Goal: Information Seeking & Learning: Learn about a topic

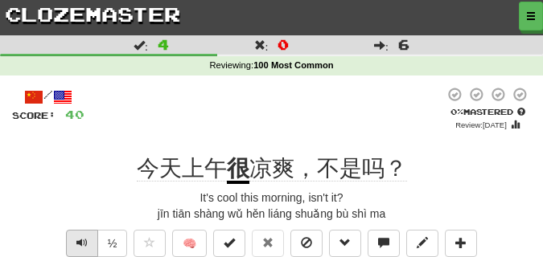
scroll to position [80, 0]
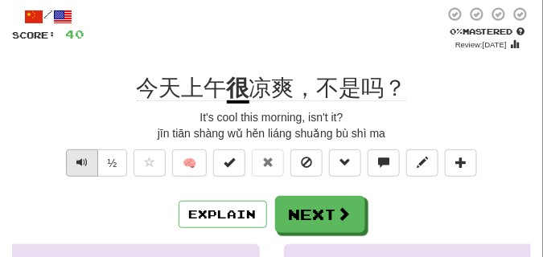
click at [78, 160] on span "Text-to-speech controls" at bounding box center [81, 162] width 11 height 11
click at [80, 161] on span "Text-to-speech controls" at bounding box center [81, 162] width 11 height 11
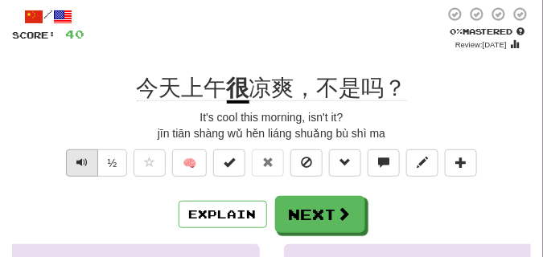
click at [80, 161] on span "Text-to-speech controls" at bounding box center [81, 162] width 11 height 11
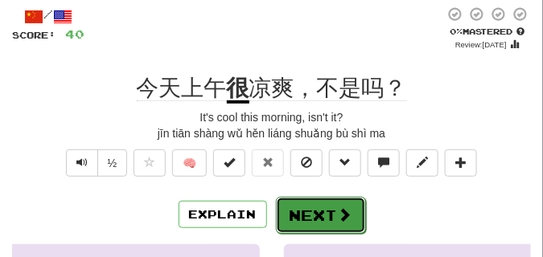
click at [297, 215] on button "Next" at bounding box center [321, 215] width 90 height 37
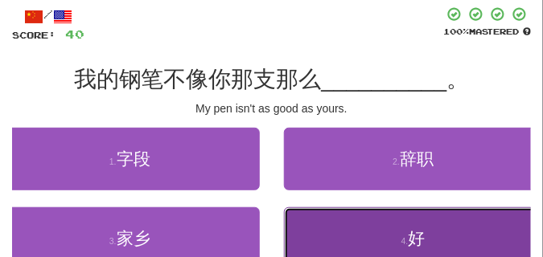
click at [324, 225] on button "4 . 好" at bounding box center [414, 238] width 260 height 63
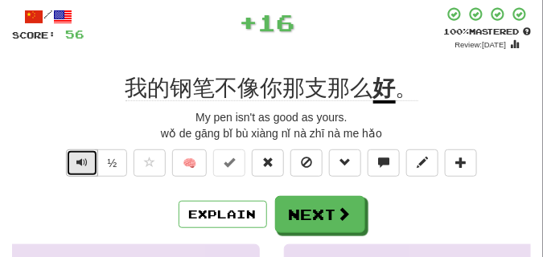
click at [83, 162] on span "Text-to-speech controls" at bounding box center [81, 162] width 11 height 11
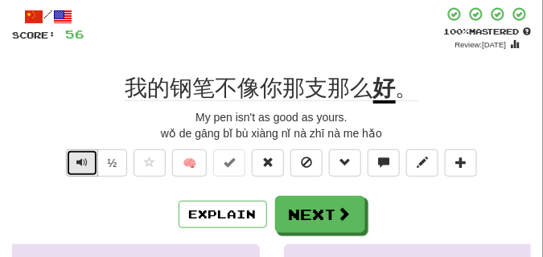
click at [83, 162] on span "Text-to-speech controls" at bounding box center [81, 162] width 11 height 11
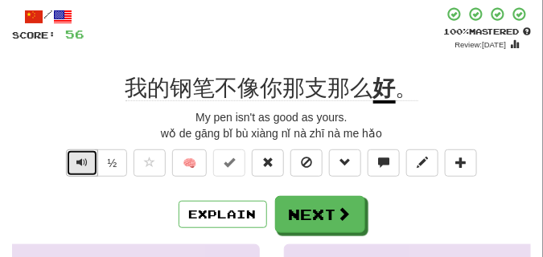
click at [83, 162] on span "Text-to-speech controls" at bounding box center [81, 162] width 11 height 11
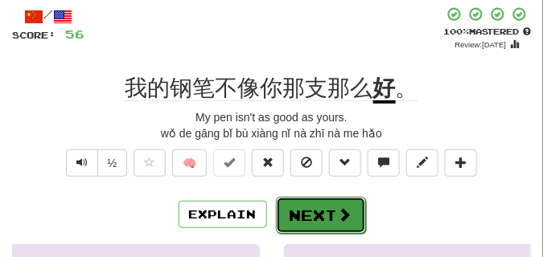
click at [319, 205] on button "Next" at bounding box center [321, 215] width 90 height 37
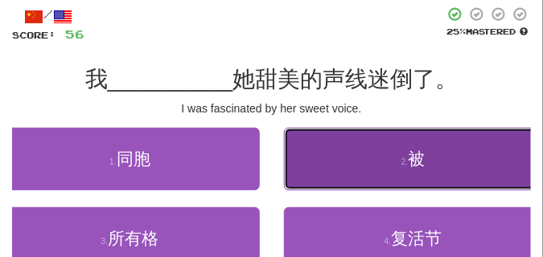
click at [328, 154] on button "2 . 被" at bounding box center [414, 159] width 260 height 63
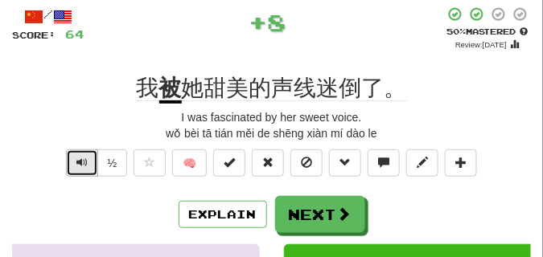
click at [82, 164] on span "Text-to-speech controls" at bounding box center [81, 162] width 11 height 11
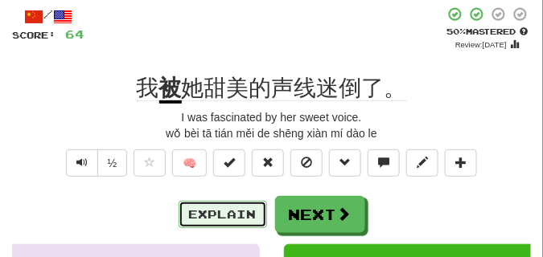
click at [230, 216] on button "Explain" at bounding box center [222, 214] width 88 height 27
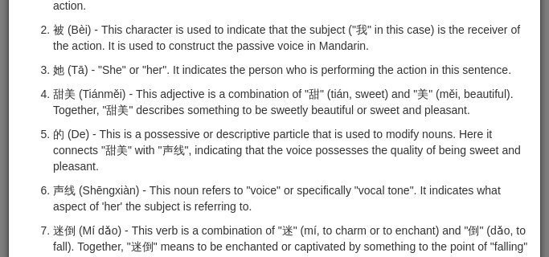
scroll to position [161, 0]
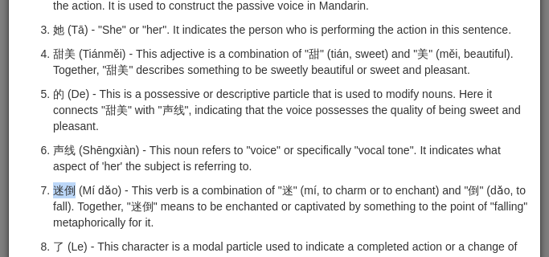
drag, startPoint x: 53, startPoint y: 188, endPoint x: 76, endPoint y: 188, distance: 23.3
click at [76, 188] on p "迷倒 (Mí dǎo) - This verb is a combination of "迷" (mí, to charm or to enchant) an…" at bounding box center [290, 207] width 475 height 48
copy p "迷倒"
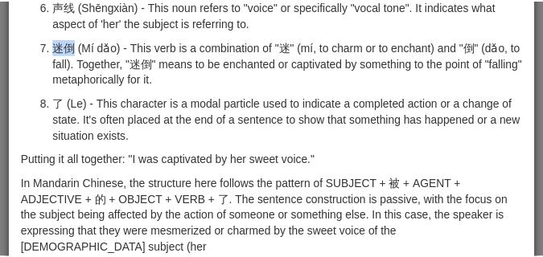
scroll to position [362, 0]
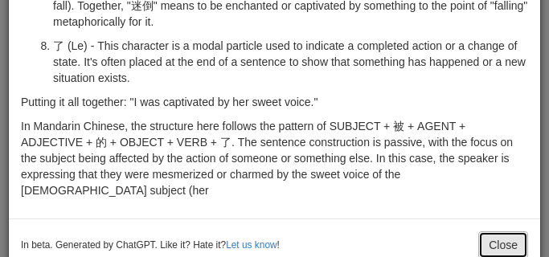
click at [489, 232] on button "Close" at bounding box center [503, 245] width 50 height 27
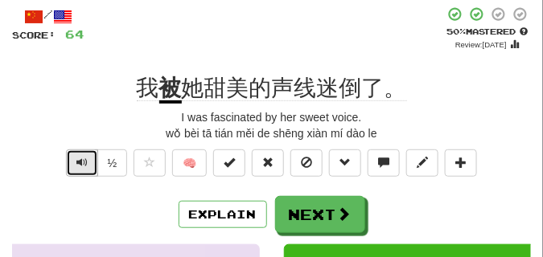
click at [71, 163] on button "Text-to-speech controls" at bounding box center [82, 163] width 32 height 27
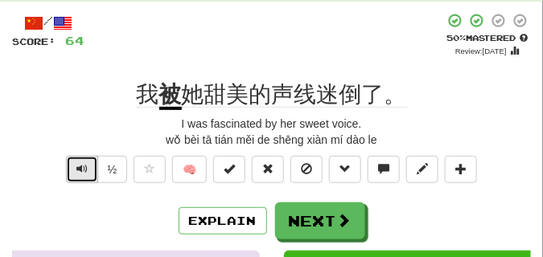
scroll to position [80, 0]
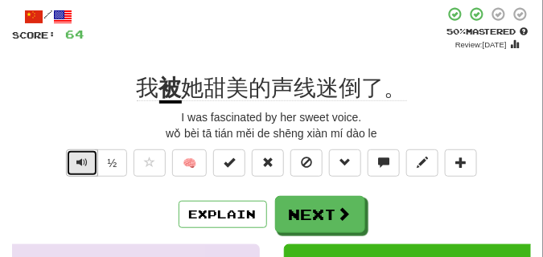
click at [71, 163] on button "Text-to-speech controls" at bounding box center [82, 163] width 32 height 27
click at [83, 164] on span "Text-to-speech controls" at bounding box center [81, 162] width 11 height 11
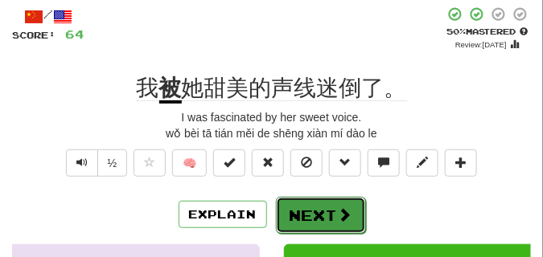
click at [296, 199] on button "Next" at bounding box center [321, 215] width 90 height 37
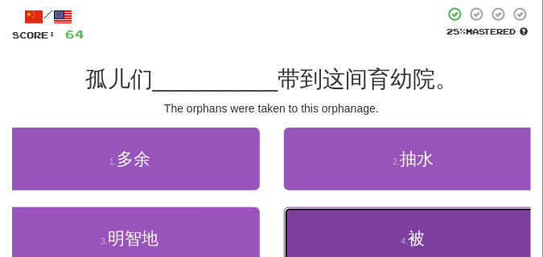
click at [326, 222] on button "4 . 被" at bounding box center [414, 238] width 260 height 63
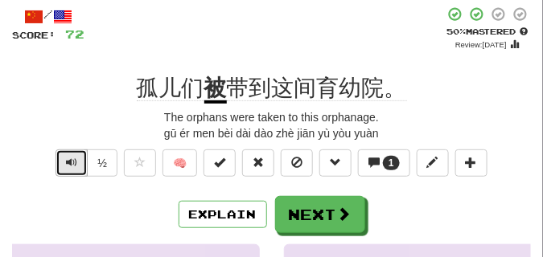
click at [68, 164] on span "Text-to-speech controls" at bounding box center [71, 162] width 11 height 11
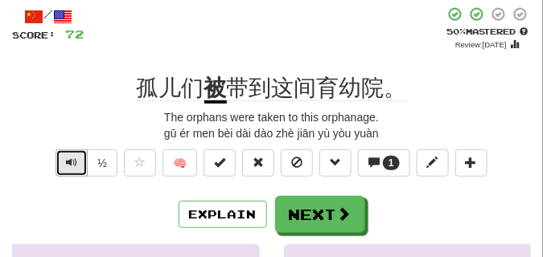
click at [68, 164] on span "Text-to-speech controls" at bounding box center [71, 162] width 11 height 11
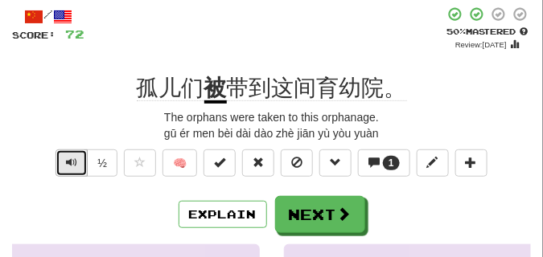
click at [68, 164] on span "Text-to-speech controls" at bounding box center [71, 162] width 11 height 11
drag, startPoint x: 68, startPoint y: 164, endPoint x: 68, endPoint y: 195, distance: 31.4
click at [68, 195] on div "/ Score: 72 + 8 50 % Mastered Review: [DATE] 孤儿们 被 带到这间育幼院。 The orphans were ta…" at bounding box center [271, 247] width 519 height 482
click at [70, 166] on span "Text-to-speech controls" at bounding box center [71, 162] width 11 height 11
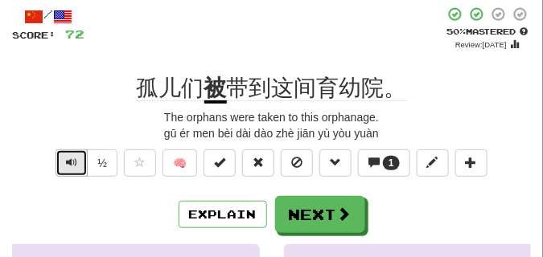
click at [70, 166] on span "Text-to-speech controls" at bounding box center [71, 162] width 11 height 11
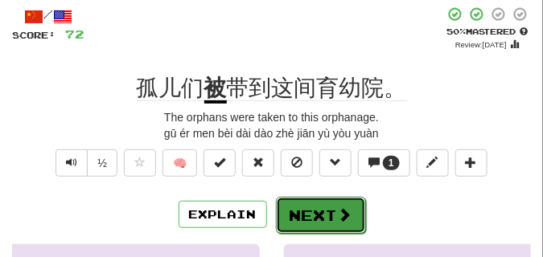
click at [306, 198] on button "Next" at bounding box center [321, 215] width 90 height 37
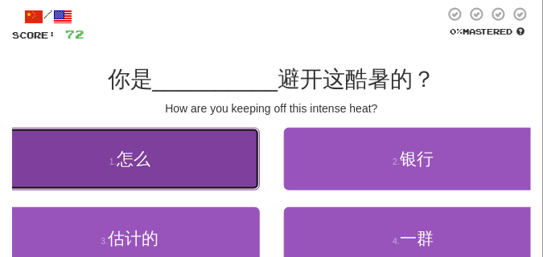
click at [96, 156] on button "1 . 怎么" at bounding box center [130, 159] width 260 height 63
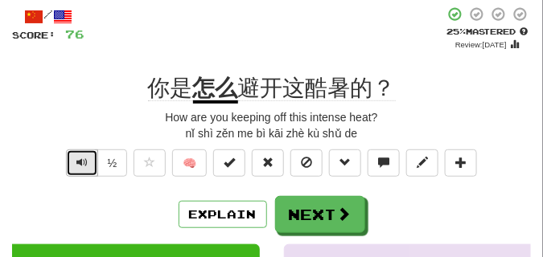
click at [84, 168] on span "Text-to-speech controls" at bounding box center [81, 162] width 11 height 11
click at [84, 167] on span "Text-to-speech controls" at bounding box center [81, 162] width 11 height 11
click at [83, 167] on span "Text-to-speech controls" at bounding box center [81, 162] width 11 height 11
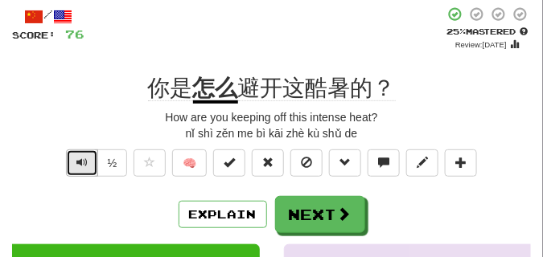
click at [83, 167] on span "Text-to-speech controls" at bounding box center [81, 162] width 11 height 11
click at [83, 166] on span "Text-to-speech controls" at bounding box center [81, 162] width 11 height 11
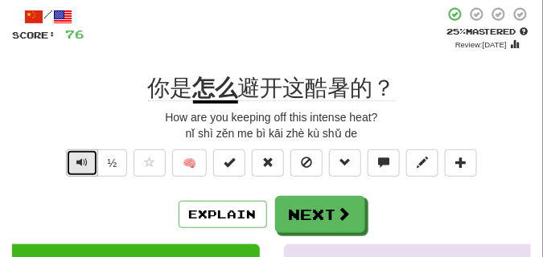
click at [83, 166] on span "Text-to-speech controls" at bounding box center [81, 162] width 11 height 11
click at [76, 159] on span "Text-to-speech controls" at bounding box center [81, 162] width 11 height 11
click at [78, 159] on span "Text-to-speech controls" at bounding box center [81, 162] width 11 height 11
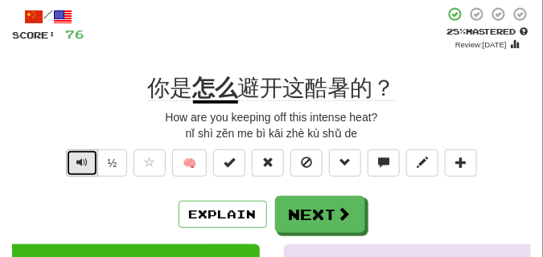
click at [78, 159] on span "Text-to-speech controls" at bounding box center [81, 162] width 11 height 11
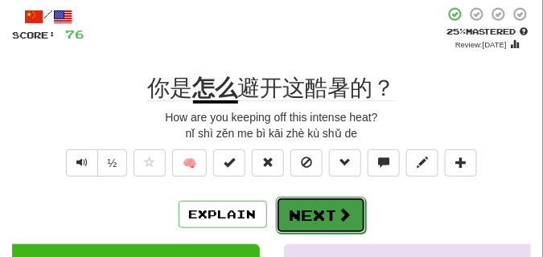
click at [317, 203] on button "Next" at bounding box center [321, 215] width 90 height 37
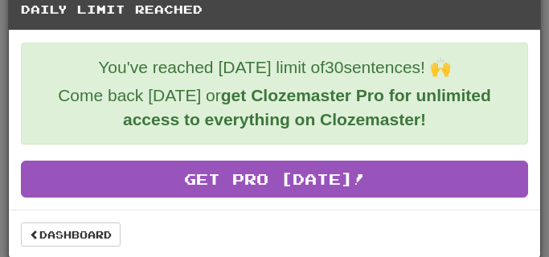
scroll to position [29, 0]
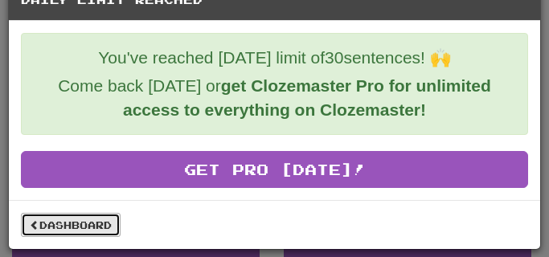
click at [109, 224] on link "Dashboard" at bounding box center [71, 225] width 100 height 24
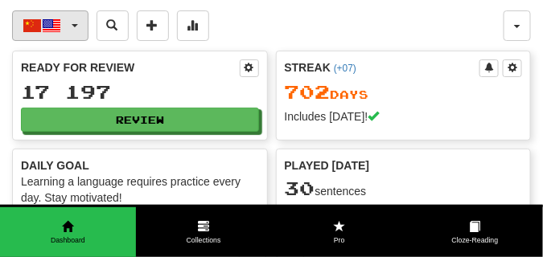
click at [78, 26] on button "中文 / English" at bounding box center [50, 25] width 76 height 31
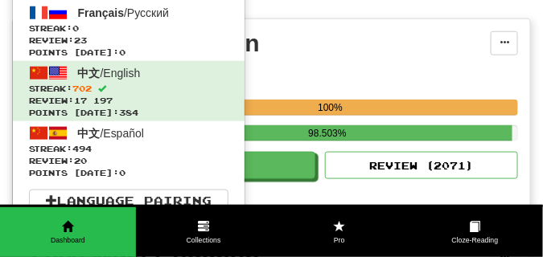
scroll to position [362, 0]
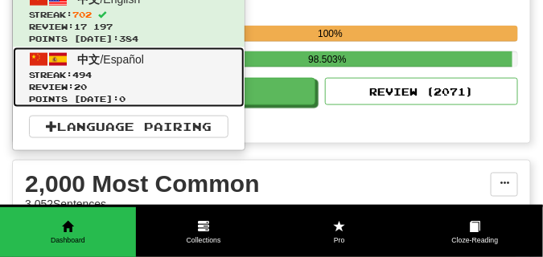
click at [89, 77] on span "494" at bounding box center [81, 75] width 19 height 10
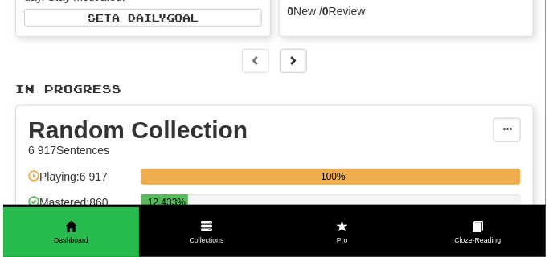
scroll to position [322, 0]
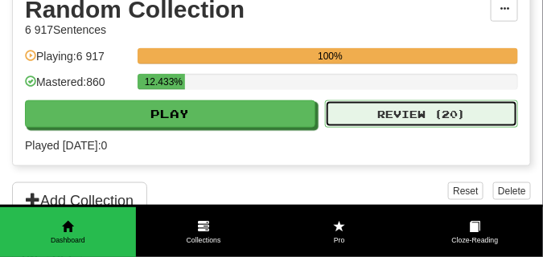
click at [413, 116] on button "Review ( 20 )" at bounding box center [421, 114] width 193 height 27
select select "**"
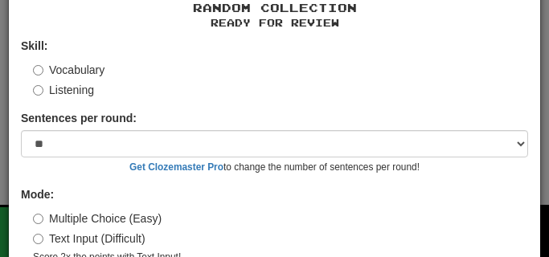
scroll to position [129, 0]
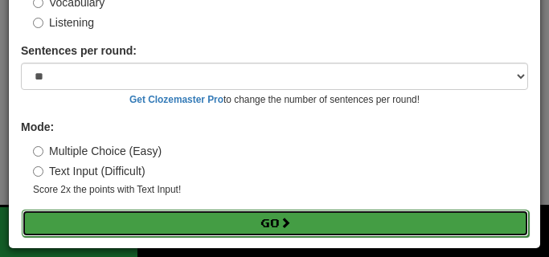
click at [231, 219] on button "Go" at bounding box center [275, 223] width 507 height 27
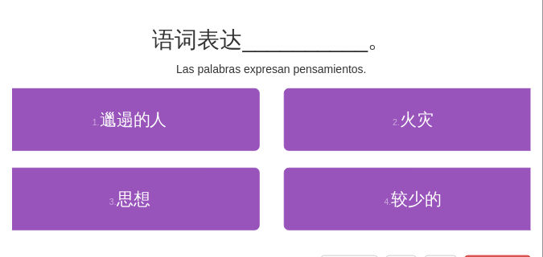
scroll to position [121, 0]
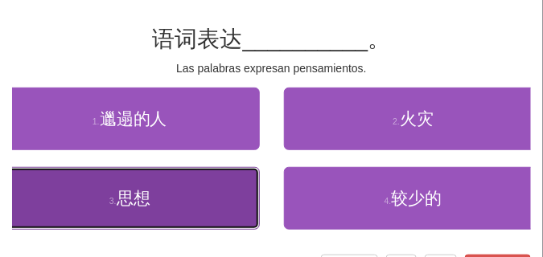
click at [194, 197] on button "3 . 思想" at bounding box center [130, 198] width 260 height 63
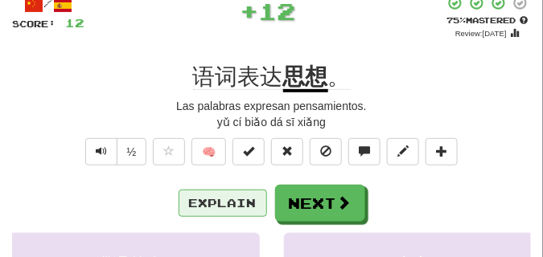
scroll to position [80, 0]
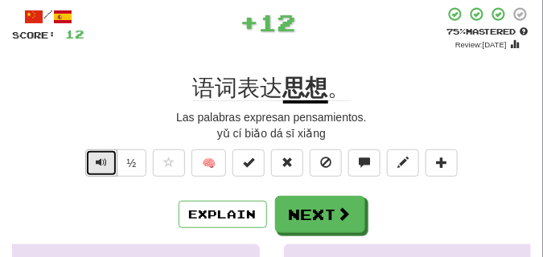
click at [96, 164] on span "Text-to-speech controls" at bounding box center [101, 162] width 11 height 11
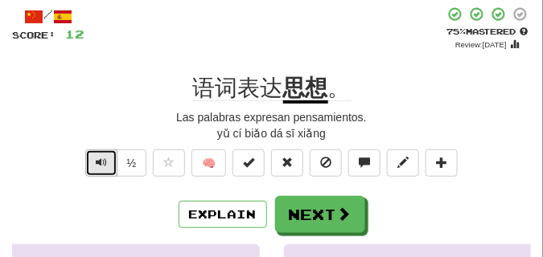
click at [96, 164] on span "Text-to-speech controls" at bounding box center [101, 162] width 11 height 11
click at [103, 162] on span "Text-to-speech controls" at bounding box center [101, 162] width 11 height 11
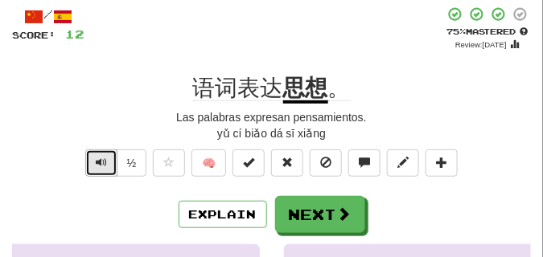
click at [103, 162] on span "Text-to-speech controls" at bounding box center [101, 162] width 11 height 11
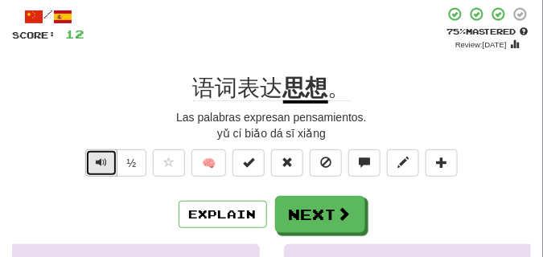
click at [103, 162] on span "Text-to-speech controls" at bounding box center [101, 162] width 11 height 11
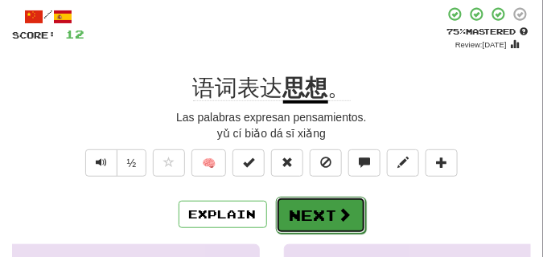
click at [319, 202] on button "Next" at bounding box center [321, 215] width 90 height 37
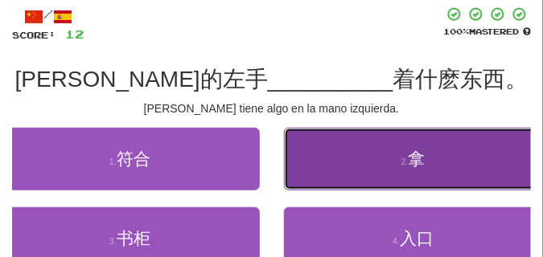
click at [408, 163] on small "2 ." at bounding box center [404, 162] width 7 height 10
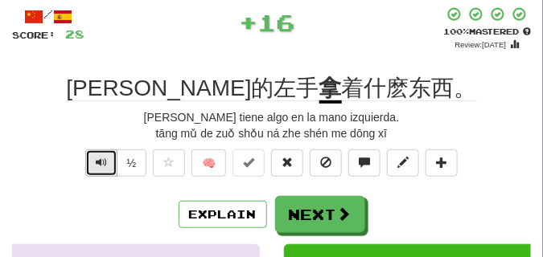
click at [102, 165] on span "Text-to-speech controls" at bounding box center [101, 162] width 11 height 11
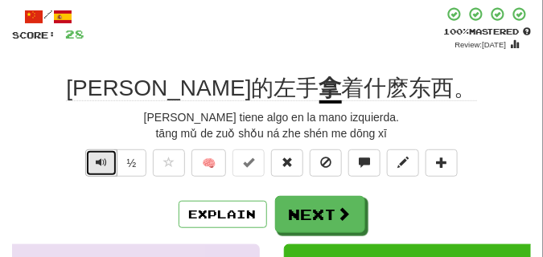
click at [102, 165] on span "Text-to-speech controls" at bounding box center [101, 162] width 11 height 11
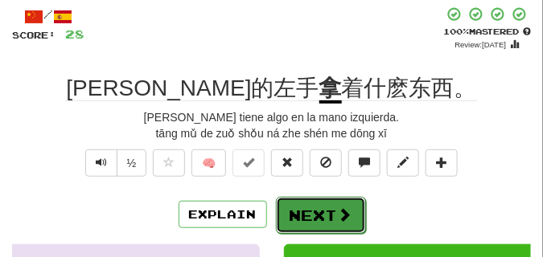
click at [321, 205] on button "Next" at bounding box center [321, 215] width 90 height 37
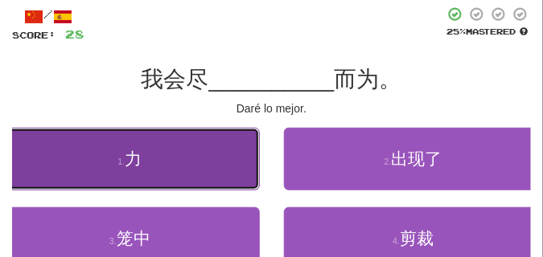
click at [153, 156] on button "1 . 力" at bounding box center [130, 159] width 260 height 63
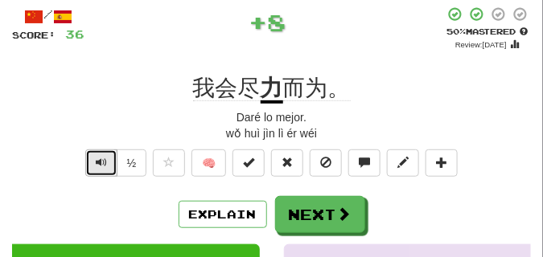
click at [96, 164] on span "Text-to-speech controls" at bounding box center [101, 162] width 11 height 11
click at [96, 162] on span "Text-to-speech controls" at bounding box center [101, 162] width 11 height 11
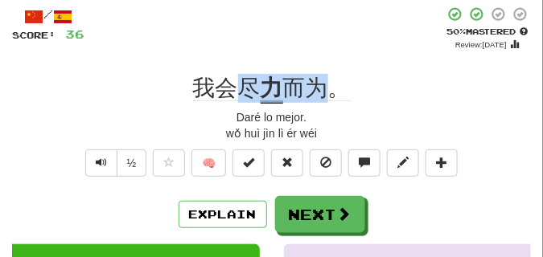
drag, startPoint x: 239, startPoint y: 81, endPoint x: 329, endPoint y: 88, distance: 90.3
click at [329, 88] on div "我会尽 力 而为。" at bounding box center [271, 88] width 519 height 29
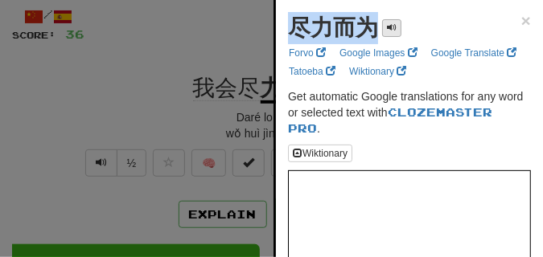
drag, startPoint x: 285, startPoint y: 29, endPoint x: 390, endPoint y: 30, distance: 105.3
copy div "尽力而为"
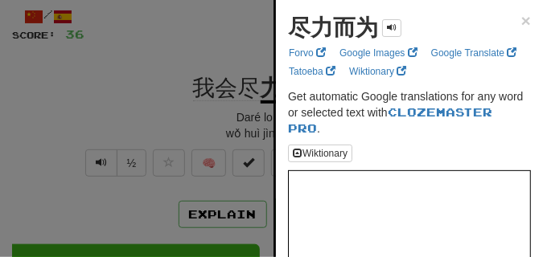
click at [121, 88] on div at bounding box center [271, 128] width 543 height 257
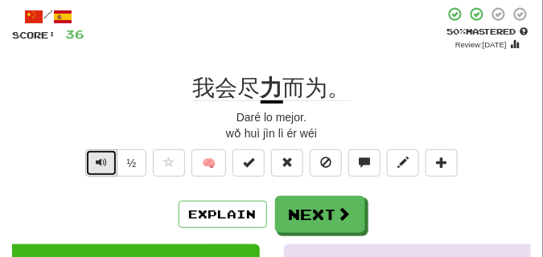
click at [92, 160] on button "Text-to-speech controls" at bounding box center [101, 163] width 32 height 27
click at [92, 159] on button "Text-to-speech controls" at bounding box center [101, 163] width 32 height 27
click at [92, 158] on button "Text-to-speech controls" at bounding box center [101, 163] width 32 height 27
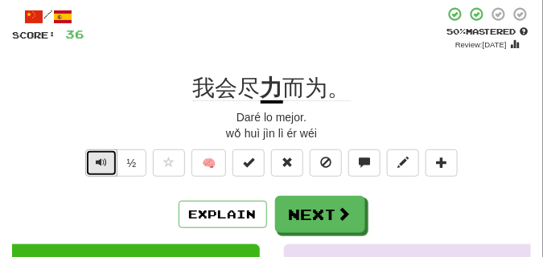
click at [92, 158] on button "Text-to-speech controls" at bounding box center [101, 163] width 32 height 27
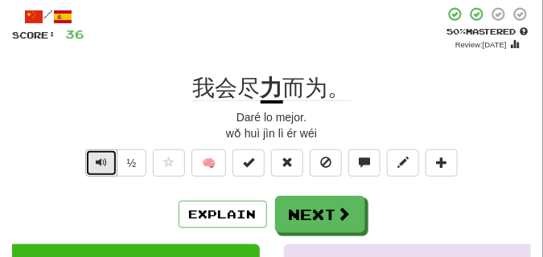
click at [92, 158] on button "Text-to-speech controls" at bounding box center [101, 163] width 32 height 27
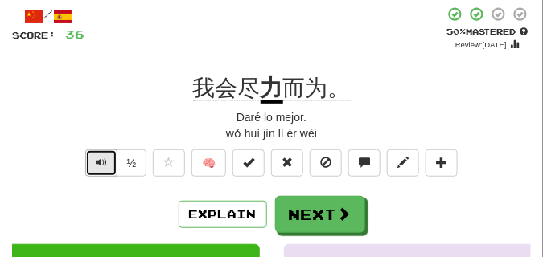
click at [92, 158] on button "Text-to-speech controls" at bounding box center [101, 163] width 32 height 27
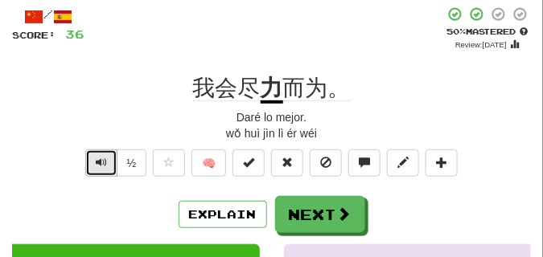
click at [92, 158] on button "Text-to-speech controls" at bounding box center [101, 163] width 32 height 27
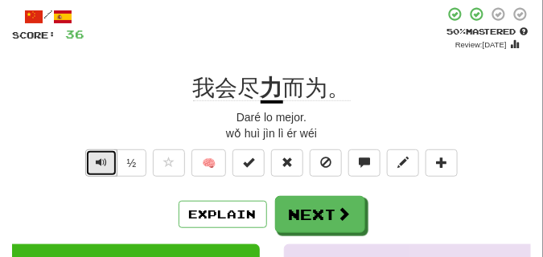
click at [92, 158] on button "Text-to-speech controls" at bounding box center [101, 163] width 32 height 27
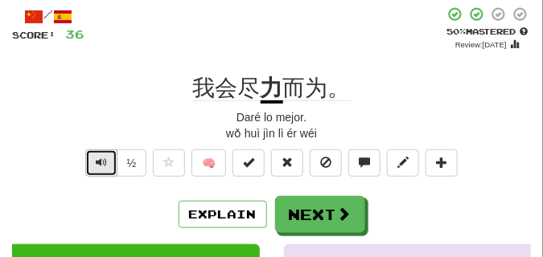
click at [92, 158] on button "Text-to-speech controls" at bounding box center [101, 163] width 32 height 27
click at [101, 166] on span "Text-to-speech controls" at bounding box center [101, 162] width 11 height 11
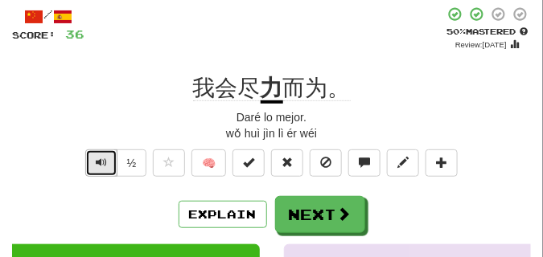
click at [101, 166] on span "Text-to-speech controls" at bounding box center [101, 162] width 11 height 11
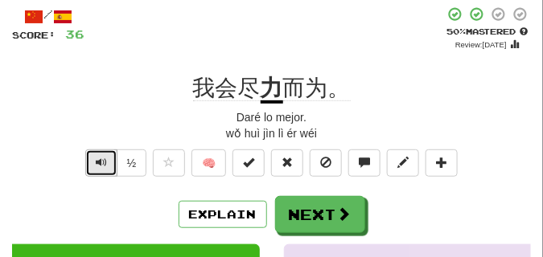
click at [101, 166] on span "Text-to-speech controls" at bounding box center [101, 162] width 11 height 11
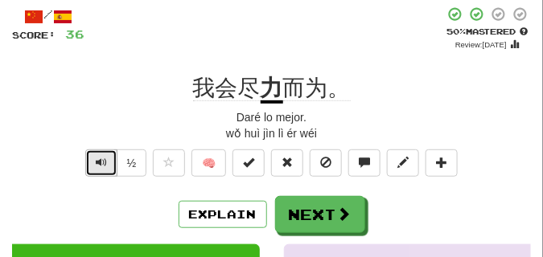
click at [101, 166] on span "Text-to-speech controls" at bounding box center [101, 162] width 11 height 11
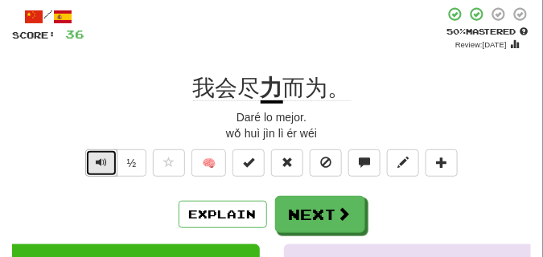
click at [101, 166] on span "Text-to-speech controls" at bounding box center [101, 162] width 11 height 11
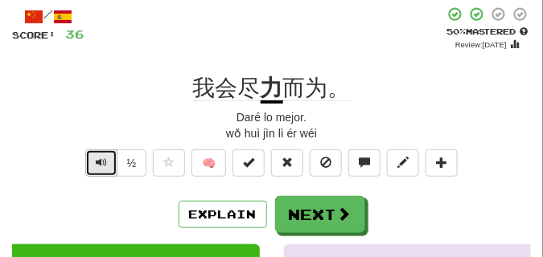
click at [101, 166] on span "Text-to-speech controls" at bounding box center [101, 162] width 11 height 11
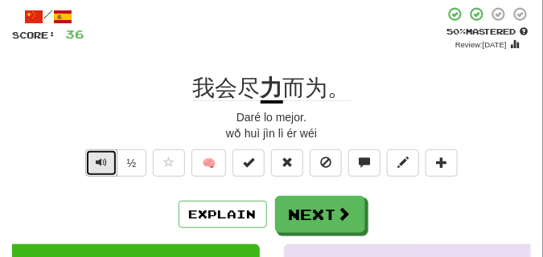
click at [101, 166] on span "Text-to-speech controls" at bounding box center [101, 162] width 11 height 11
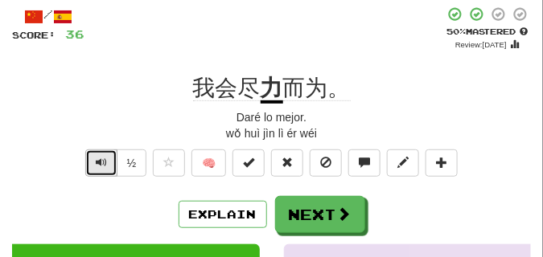
click at [101, 166] on span "Text-to-speech controls" at bounding box center [101, 162] width 11 height 11
click at [97, 160] on span "Text-to-speech controls" at bounding box center [101, 162] width 11 height 11
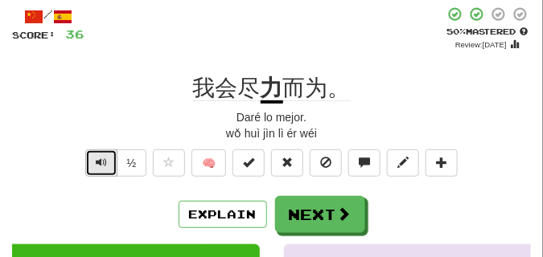
click at [98, 161] on span "Text-to-speech controls" at bounding box center [101, 162] width 11 height 11
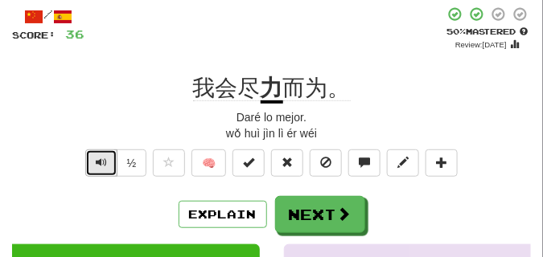
click at [98, 161] on span "Text-to-speech controls" at bounding box center [101, 162] width 11 height 11
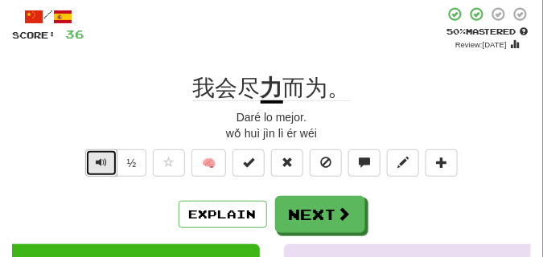
click at [98, 161] on span "Text-to-speech controls" at bounding box center [101, 162] width 11 height 11
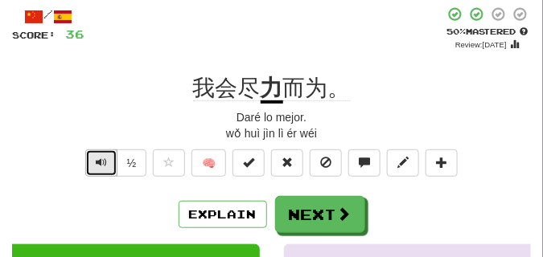
click at [98, 161] on span "Text-to-speech controls" at bounding box center [101, 162] width 11 height 11
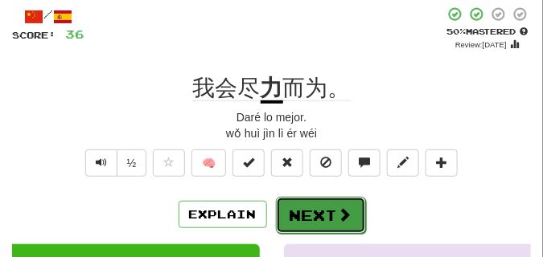
click at [334, 215] on button "Next" at bounding box center [321, 215] width 90 height 37
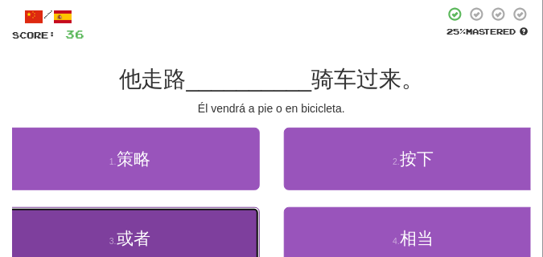
click at [176, 215] on button "3 . 或者" at bounding box center [130, 238] width 260 height 63
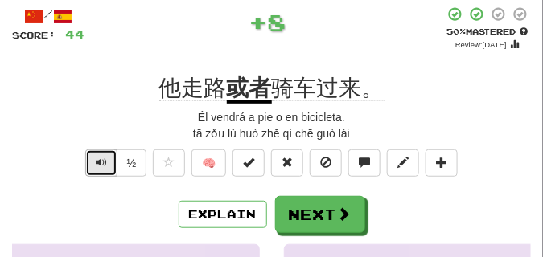
click at [101, 166] on span "Text-to-speech controls" at bounding box center [101, 162] width 11 height 11
click at [100, 165] on span "Text-to-speech controls" at bounding box center [101, 162] width 11 height 11
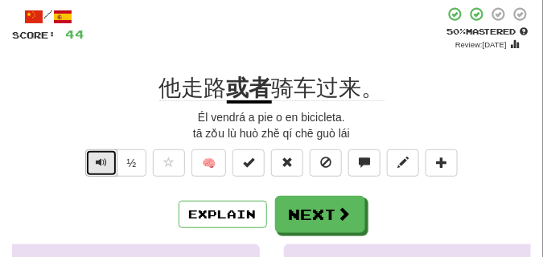
click at [100, 165] on span "Text-to-speech controls" at bounding box center [101, 162] width 11 height 11
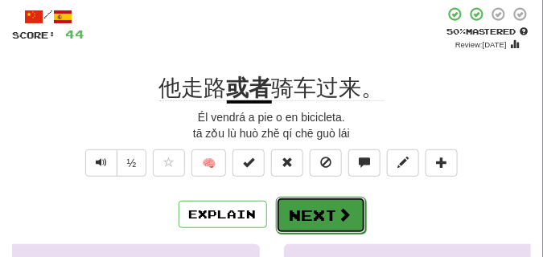
click at [318, 200] on button "Next" at bounding box center [321, 215] width 90 height 37
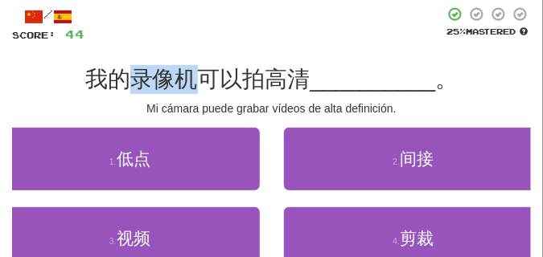
drag, startPoint x: 137, startPoint y: 81, endPoint x: 195, endPoint y: 80, distance: 58.7
click at [195, 80] on span "我的录像机可以拍高清" at bounding box center [197, 79] width 225 height 25
copy span "录像机"
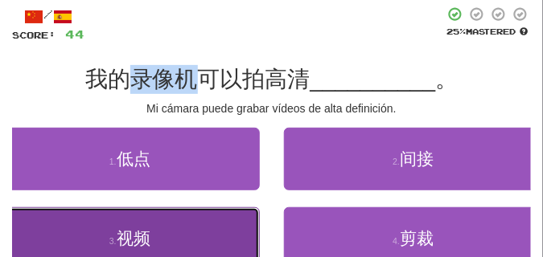
click at [218, 215] on button "3 . 视频" at bounding box center [130, 238] width 260 height 63
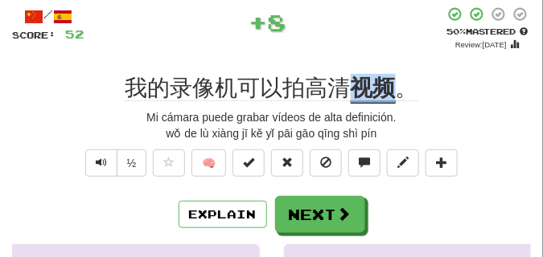
drag, startPoint x: 352, startPoint y: 83, endPoint x: 394, endPoint y: 91, distance: 42.6
click at [394, 91] on u "视频" at bounding box center [373, 90] width 45 height 28
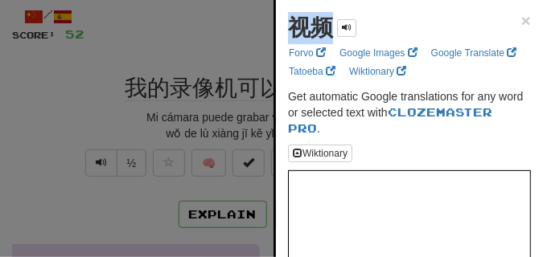
drag, startPoint x: 286, startPoint y: 38, endPoint x: 329, endPoint y: 35, distance: 42.7
copy strong "视频"
click at [199, 56] on div at bounding box center [271, 128] width 543 height 257
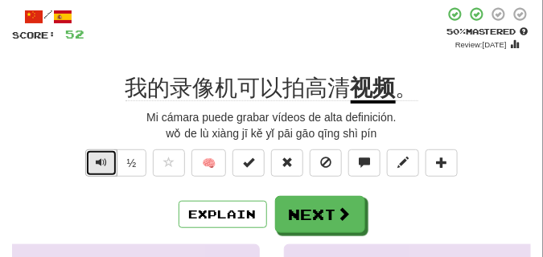
click at [93, 166] on button "Text-to-speech controls" at bounding box center [101, 163] width 32 height 27
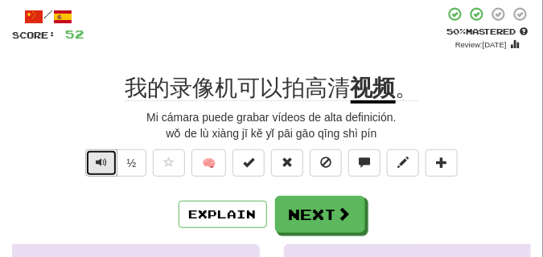
click at [93, 165] on button "Text-to-speech controls" at bounding box center [101, 163] width 32 height 27
click at [102, 159] on span "Text-to-speech controls" at bounding box center [101, 162] width 11 height 11
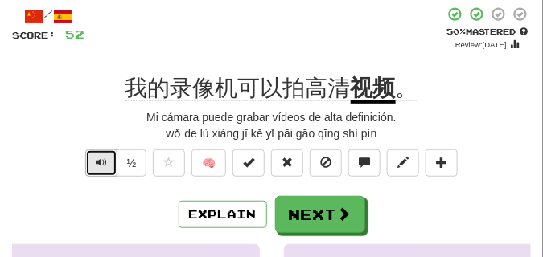
click at [102, 159] on span "Text-to-speech controls" at bounding box center [101, 162] width 11 height 11
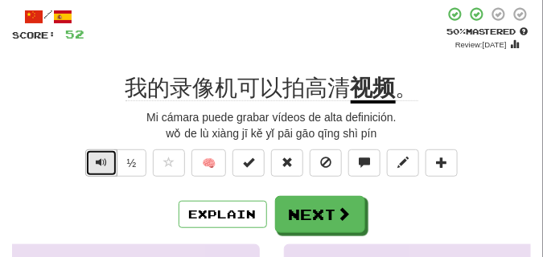
click at [102, 159] on span "Text-to-speech controls" at bounding box center [101, 162] width 11 height 11
click at [101, 158] on span "Text-to-speech controls" at bounding box center [101, 162] width 11 height 11
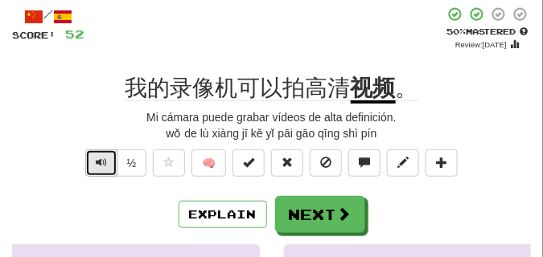
click at [101, 158] on span "Text-to-speech controls" at bounding box center [101, 162] width 11 height 11
click at [101, 160] on span "Text-to-speech controls" at bounding box center [101, 162] width 11 height 11
click at [99, 160] on span "Text-to-speech controls" at bounding box center [101, 162] width 11 height 11
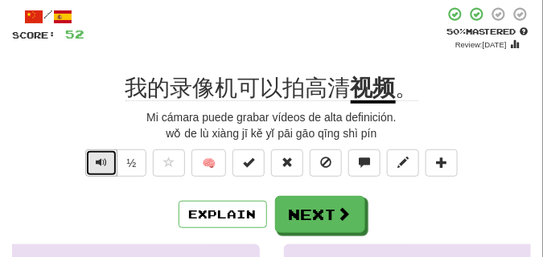
click at [99, 160] on span "Text-to-speech controls" at bounding box center [101, 162] width 11 height 11
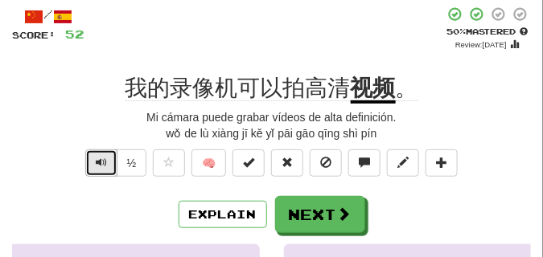
click at [99, 160] on span "Text-to-speech controls" at bounding box center [101, 162] width 11 height 11
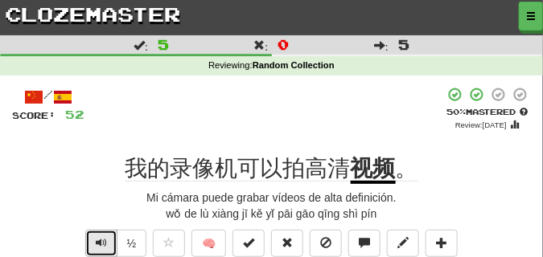
scroll to position [40, 0]
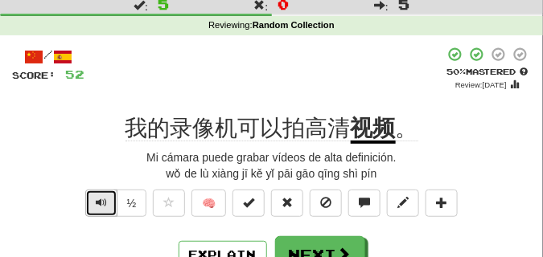
click at [91, 200] on button "Text-to-speech controls" at bounding box center [101, 203] width 32 height 27
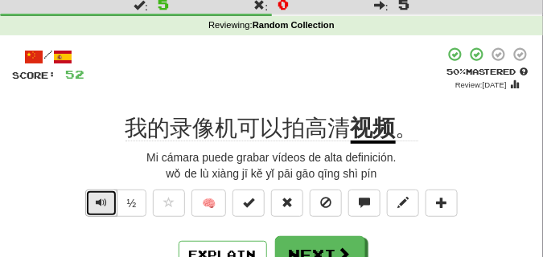
click at [91, 200] on button "Text-to-speech controls" at bounding box center [101, 203] width 32 height 27
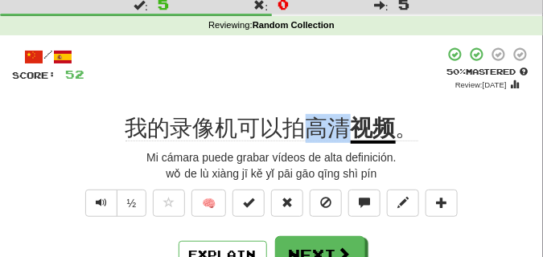
drag, startPoint x: 307, startPoint y: 134, endPoint x: 343, endPoint y: 132, distance: 35.5
click at [343, 132] on span "我的录像机可以拍高清" at bounding box center [237, 129] width 225 height 26
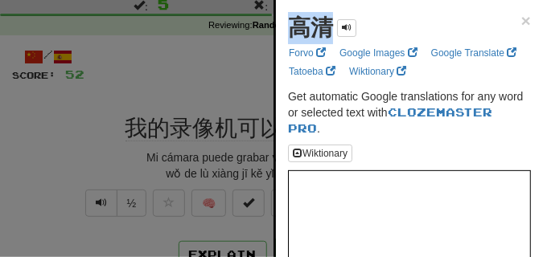
drag, startPoint x: 290, startPoint y: 35, endPoint x: 328, endPoint y: 34, distance: 37.8
click at [328, 34] on strong "高清" at bounding box center [310, 27] width 45 height 25
copy strong "高清"
click at [208, 84] on div at bounding box center [271, 128] width 543 height 257
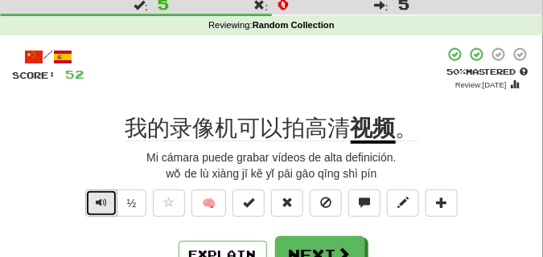
click at [97, 203] on span "Text-to-speech controls" at bounding box center [101, 202] width 11 height 11
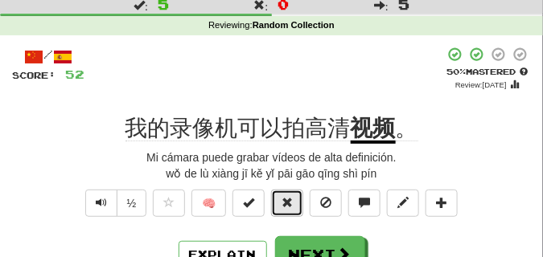
click at [285, 207] on span at bounding box center [286, 202] width 11 height 11
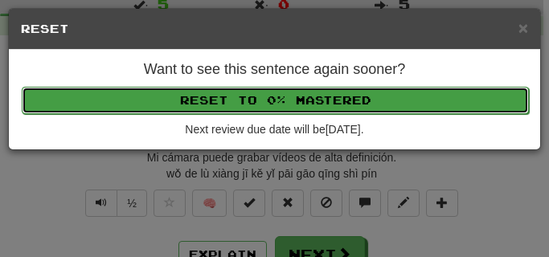
click at [285, 105] on button "Reset to 0% Mastered" at bounding box center [275, 100] width 507 height 27
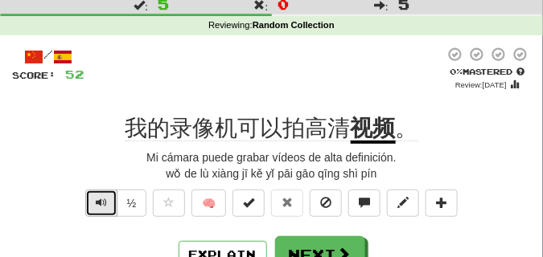
click at [105, 200] on span "Text-to-speech controls" at bounding box center [101, 202] width 11 height 11
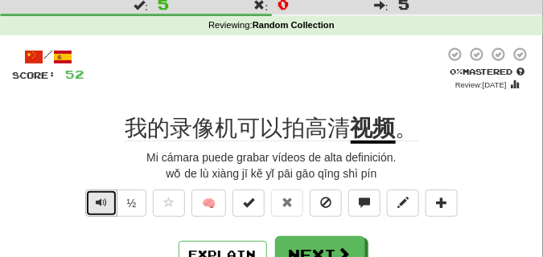
click at [105, 200] on span "Text-to-speech controls" at bounding box center [101, 202] width 11 height 11
click at [98, 203] on span "Text-to-speech controls" at bounding box center [101, 202] width 11 height 11
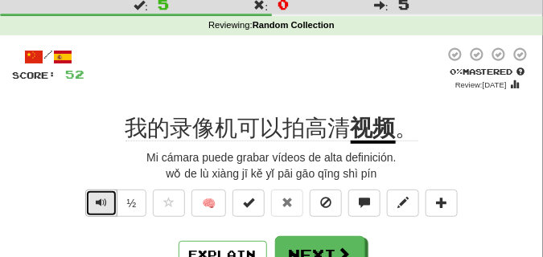
click at [98, 203] on span "Text-to-speech controls" at bounding box center [101, 202] width 11 height 11
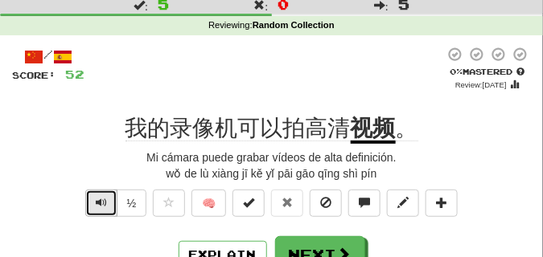
click at [98, 203] on span "Text-to-speech controls" at bounding box center [101, 202] width 11 height 11
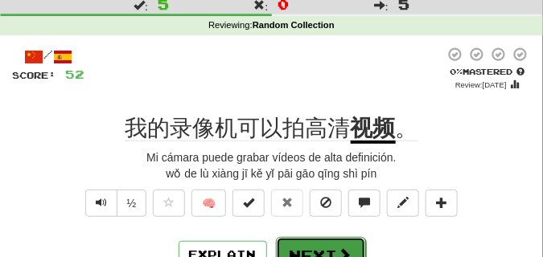
click at [317, 238] on button "Next" at bounding box center [321, 255] width 90 height 37
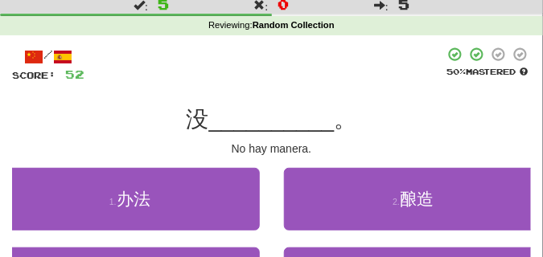
scroll to position [80, 0]
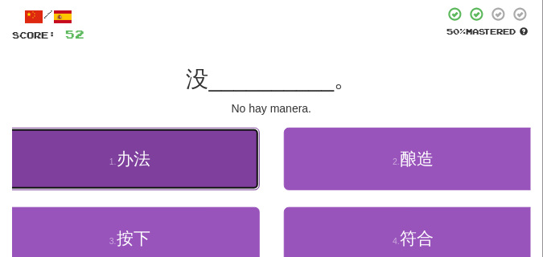
click at [89, 157] on button "1 . 办法" at bounding box center [130, 159] width 260 height 63
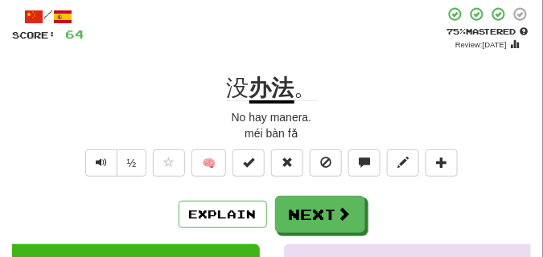
click at [109, 119] on div "No hay manera." at bounding box center [271, 117] width 519 height 16
click at [96, 167] on span "Text-to-speech controls" at bounding box center [101, 162] width 11 height 11
click at [117, 117] on div "No hay manera." at bounding box center [271, 117] width 519 height 16
click at [96, 164] on span "Text-to-speech controls" at bounding box center [101, 162] width 11 height 11
click at [96, 163] on span "Text-to-speech controls" at bounding box center [101, 162] width 11 height 11
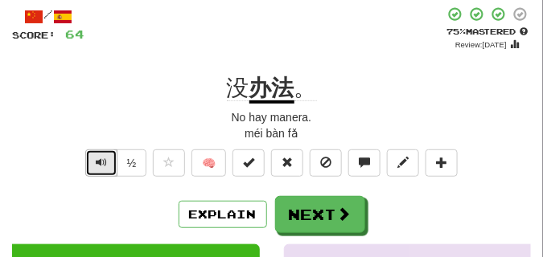
click at [96, 163] on span "Text-to-speech controls" at bounding box center [101, 162] width 11 height 11
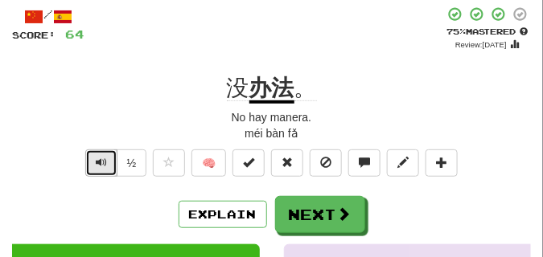
click at [96, 163] on span "Text-to-speech controls" at bounding box center [101, 162] width 11 height 11
click at [96, 157] on span "Text-to-speech controls" at bounding box center [101, 162] width 11 height 11
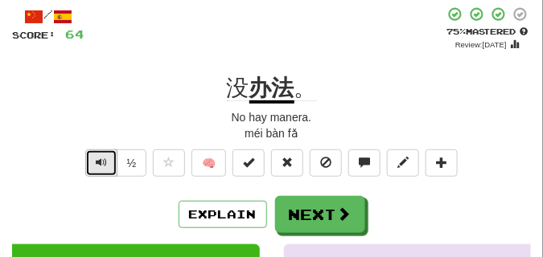
click at [96, 157] on span "Text-to-speech controls" at bounding box center [101, 162] width 11 height 11
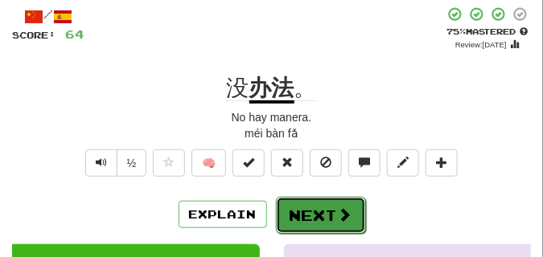
click at [290, 205] on button "Next" at bounding box center [321, 215] width 90 height 37
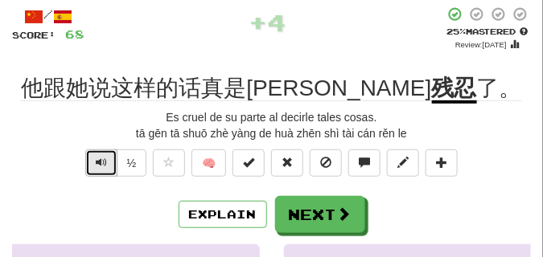
click at [101, 158] on span "Text-to-speech controls" at bounding box center [101, 162] width 11 height 11
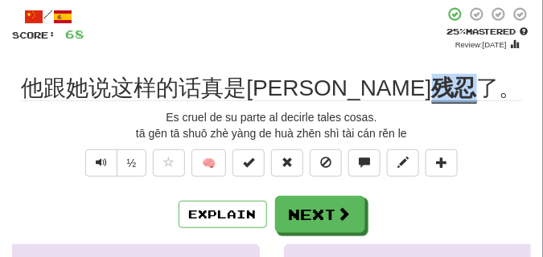
drag, startPoint x: 354, startPoint y: 92, endPoint x: 396, endPoint y: 92, distance: 41.8
click at [396, 92] on div "他跟她说这样的话真是太 残忍 了。" at bounding box center [271, 88] width 519 height 29
click at [477, 92] on span "了。" at bounding box center [499, 89] width 45 height 26
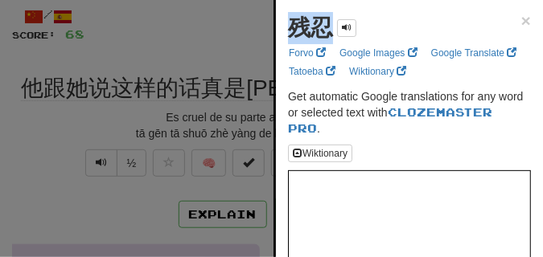
drag, startPoint x: 293, startPoint y: 23, endPoint x: 328, endPoint y: 29, distance: 35.0
click at [328, 29] on strong "残忍" at bounding box center [310, 27] width 45 height 25
copy strong "残忍"
click at [191, 51] on div at bounding box center [271, 128] width 543 height 257
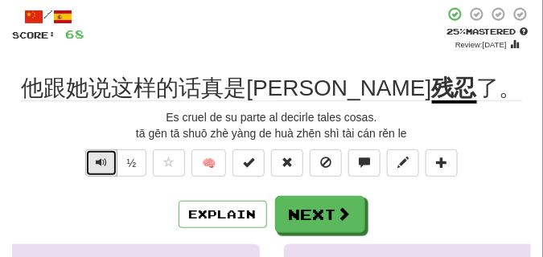
click at [98, 162] on span "Text-to-speech controls" at bounding box center [101, 162] width 11 height 11
click at [101, 158] on span "Text-to-speech controls" at bounding box center [101, 162] width 11 height 11
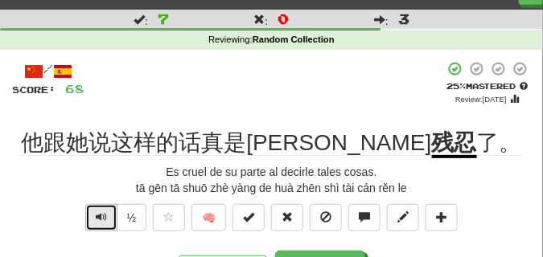
scroll to position [40, 0]
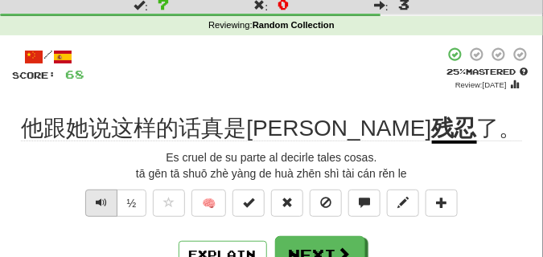
click at [101, 158] on div "Es cruel de su parte al decirle tales cosas." at bounding box center [271, 158] width 519 height 16
click at [101, 204] on span "Text-to-speech controls" at bounding box center [101, 202] width 11 height 11
click at [101, 203] on span "Text-to-speech controls" at bounding box center [101, 202] width 11 height 11
click at [92, 203] on button "Text-to-speech controls" at bounding box center [101, 203] width 32 height 27
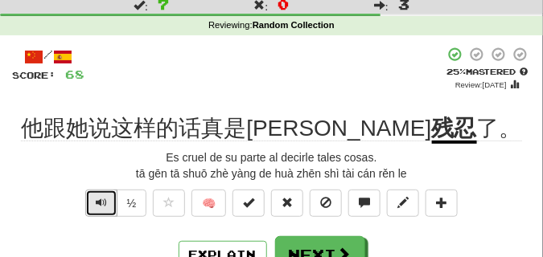
click at [96, 201] on span "Text-to-speech controls" at bounding box center [101, 202] width 11 height 11
click at [99, 201] on span "Text-to-speech controls" at bounding box center [101, 202] width 11 height 11
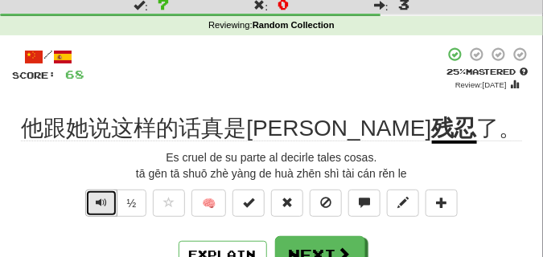
click at [99, 201] on span "Text-to-speech controls" at bounding box center [101, 202] width 11 height 11
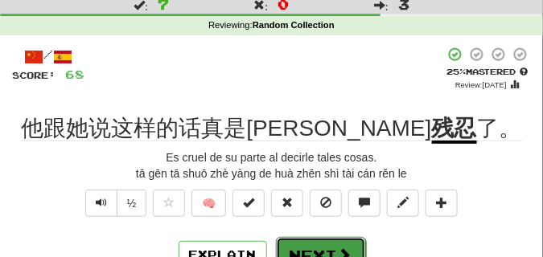
click at [318, 243] on button "Next" at bounding box center [321, 255] width 90 height 37
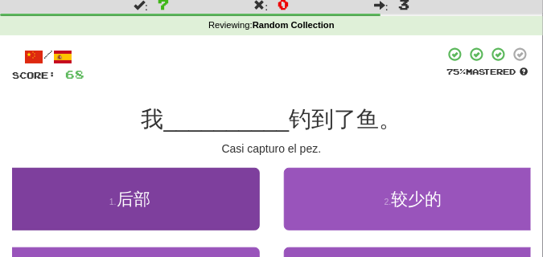
scroll to position [80, 0]
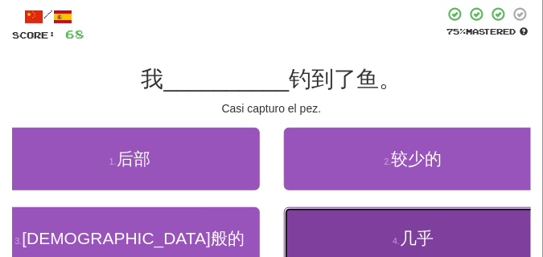
click at [313, 231] on button "4 . 几乎" at bounding box center [414, 238] width 260 height 63
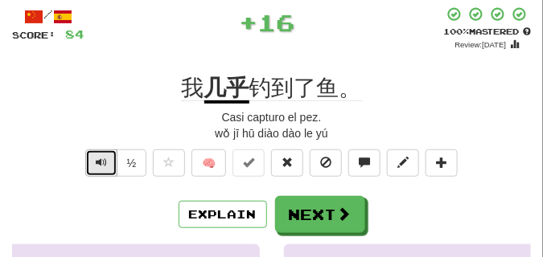
click at [98, 158] on span "Text-to-speech controls" at bounding box center [101, 162] width 11 height 11
click at [98, 159] on span "Text-to-speech controls" at bounding box center [101, 162] width 11 height 11
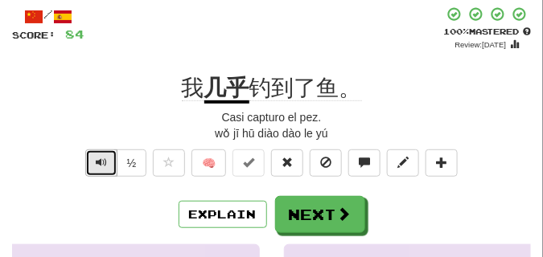
click at [98, 159] on span "Text-to-speech controls" at bounding box center [101, 162] width 11 height 11
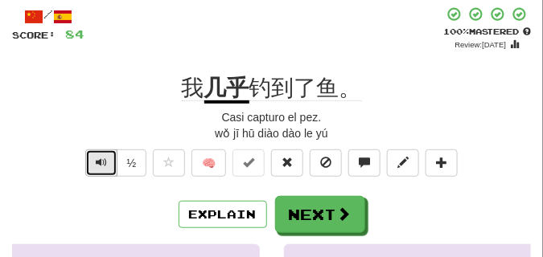
click at [98, 159] on span "Text-to-speech controls" at bounding box center [101, 162] width 11 height 11
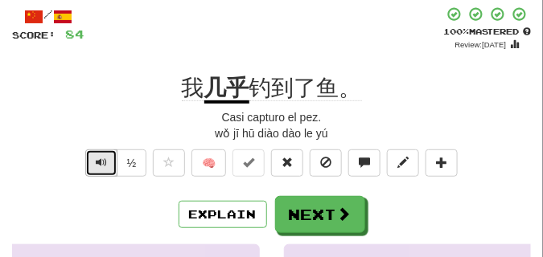
click at [98, 159] on span "Text-to-speech controls" at bounding box center [101, 162] width 11 height 11
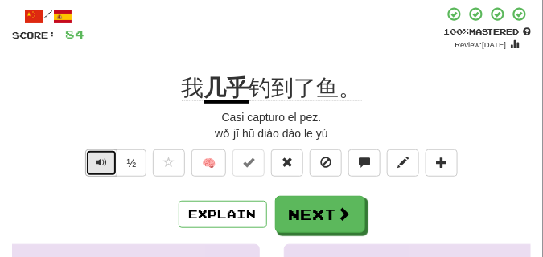
click at [98, 159] on span "Text-to-speech controls" at bounding box center [101, 162] width 11 height 11
click at [103, 163] on span "Text-to-speech controls" at bounding box center [101, 162] width 11 height 11
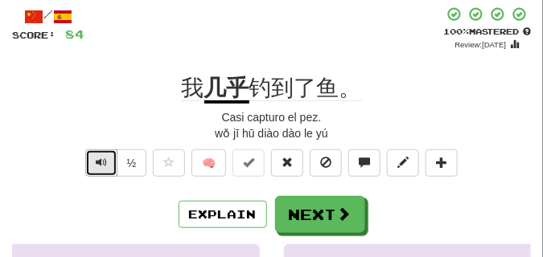
click at [103, 163] on span "Text-to-speech controls" at bounding box center [101, 162] width 11 height 11
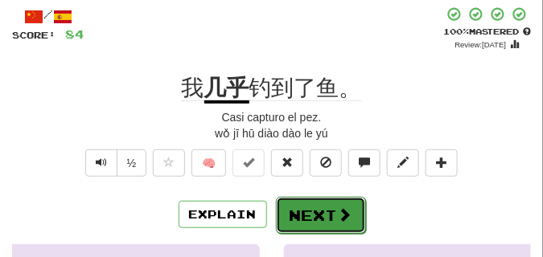
click at [318, 202] on button "Next" at bounding box center [321, 215] width 90 height 37
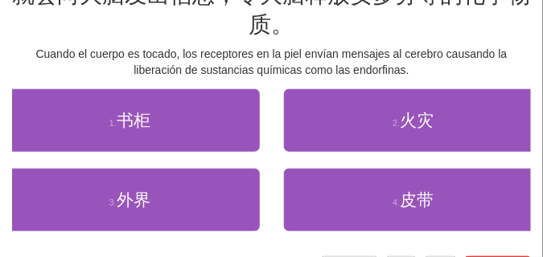
scroll to position [201, 0]
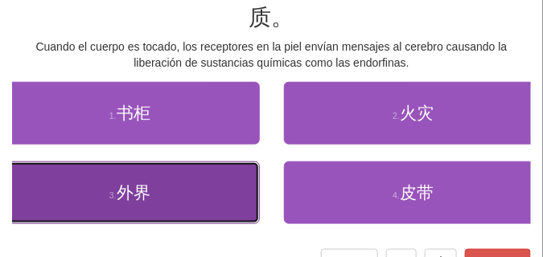
click at [111, 195] on small "3 ." at bounding box center [112, 196] width 7 height 10
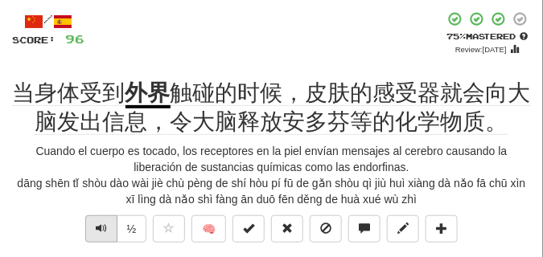
scroll to position [80, 0]
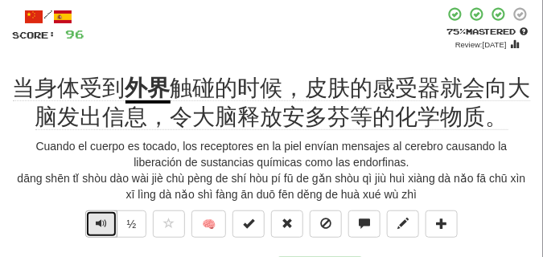
click at [97, 222] on span "Text-to-speech controls" at bounding box center [101, 223] width 11 height 11
click at [105, 215] on button "Text-to-speech controls" at bounding box center [101, 224] width 32 height 27
click at [104, 221] on span "Text-to-speech controls" at bounding box center [101, 223] width 11 height 11
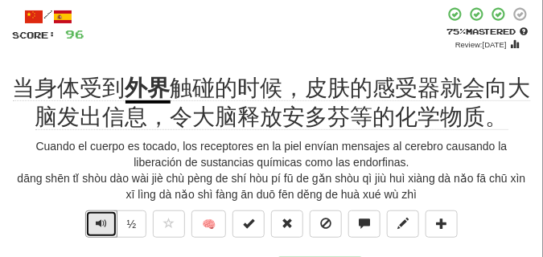
drag, startPoint x: 104, startPoint y: 221, endPoint x: 50, endPoint y: 228, distance: 54.4
click at [50, 228] on div "½ 🧠" at bounding box center [271, 228] width 519 height 35
click at [49, 228] on div "½ 🧠" at bounding box center [271, 228] width 519 height 35
click at [91, 223] on button "Text-to-speech controls" at bounding box center [101, 224] width 32 height 27
click at [63, 214] on div "½ 🧠" at bounding box center [271, 228] width 519 height 35
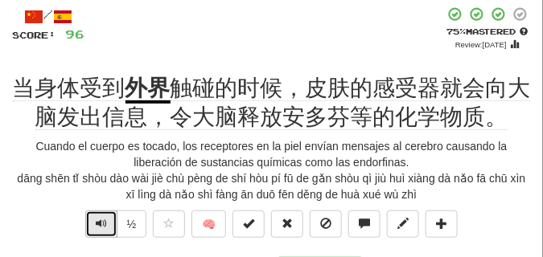
click at [91, 224] on button "Text-to-speech controls" at bounding box center [101, 224] width 32 height 27
click at [91, 223] on button "Text-to-speech controls" at bounding box center [101, 224] width 32 height 27
click at [96, 223] on span "Text-to-speech controls" at bounding box center [101, 223] width 11 height 11
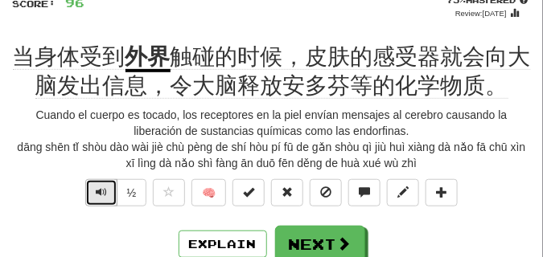
scroll to position [121, 0]
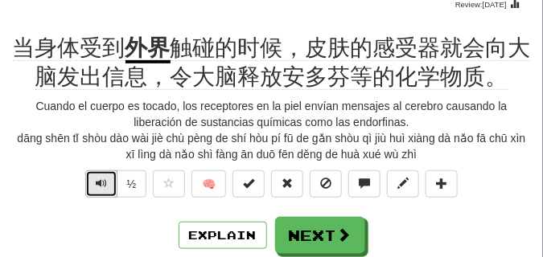
click at [97, 186] on span "Text-to-speech controls" at bounding box center [101, 183] width 11 height 11
click at [101, 184] on span "Text-to-speech controls" at bounding box center [101, 183] width 11 height 11
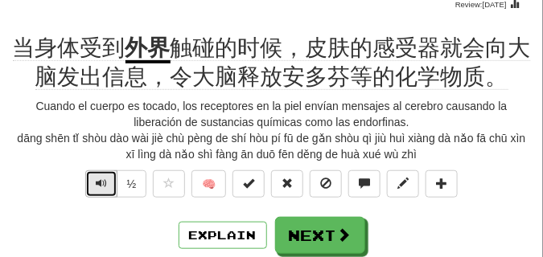
click at [101, 184] on span "Text-to-speech controls" at bounding box center [101, 183] width 11 height 11
click at [101, 183] on span "Text-to-speech controls" at bounding box center [101, 183] width 11 height 11
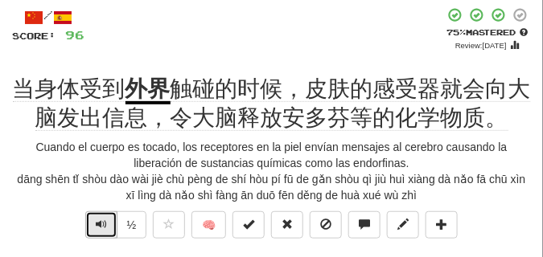
scroll to position [80, 0]
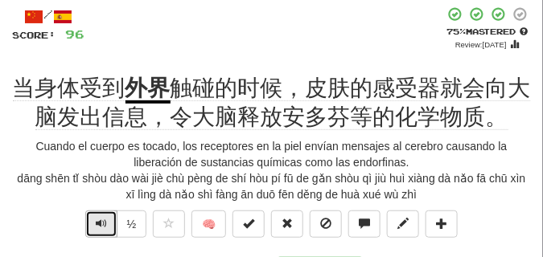
click at [102, 224] on span "Text-to-speech controls" at bounding box center [101, 223] width 11 height 11
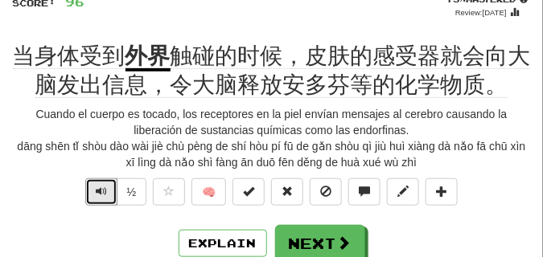
scroll to position [201, 0]
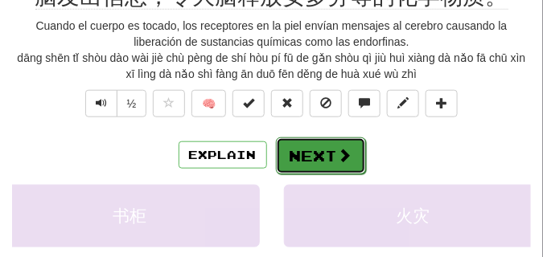
click at [302, 147] on button "Next" at bounding box center [321, 155] width 90 height 37
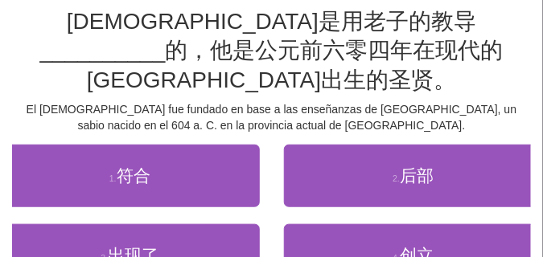
scroll to position [153, 0]
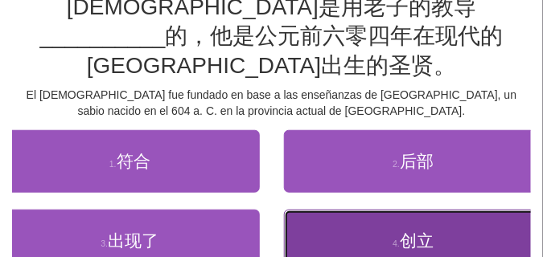
click at [396, 210] on button "4 . 创立" at bounding box center [414, 241] width 260 height 63
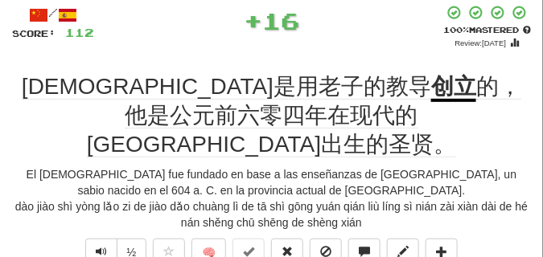
scroll to position [80, 0]
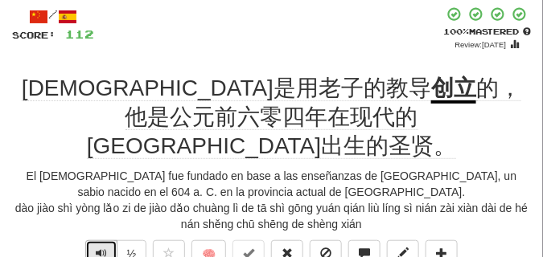
click at [101, 248] on span "Text-to-speech controls" at bounding box center [101, 253] width 11 height 11
click at [293, 248] on span at bounding box center [286, 253] width 11 height 11
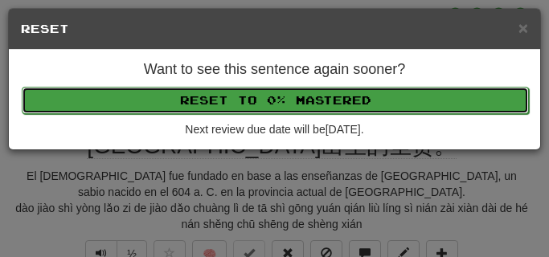
click at [273, 99] on button "Reset to 0% Mastered" at bounding box center [275, 100] width 507 height 27
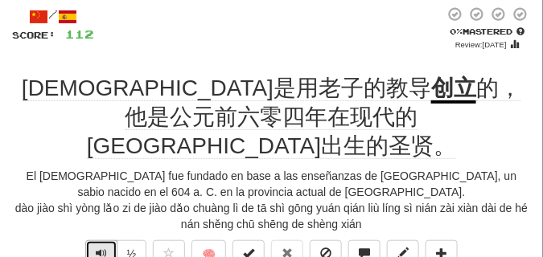
click at [96, 248] on span "Text-to-speech controls" at bounding box center [101, 253] width 11 height 11
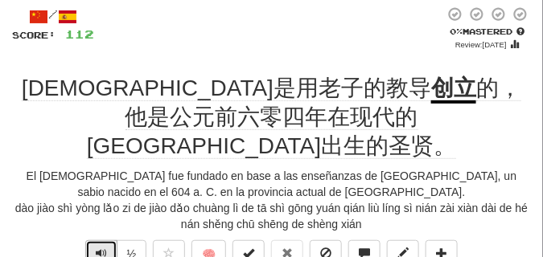
click at [98, 248] on span "Text-to-speech controls" at bounding box center [101, 253] width 11 height 11
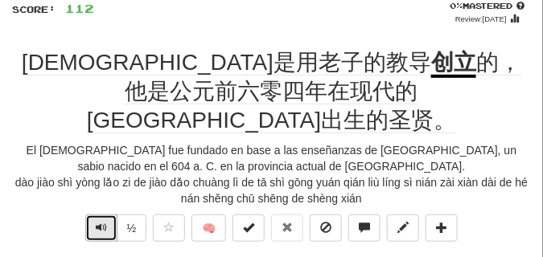
scroll to position [121, 0]
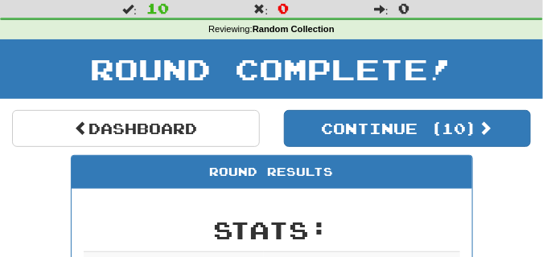
scroll to position [31, 0]
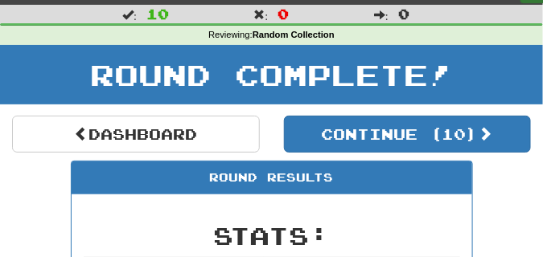
click at [269, 142] on div "Dashboard" at bounding box center [136, 134] width 272 height 37
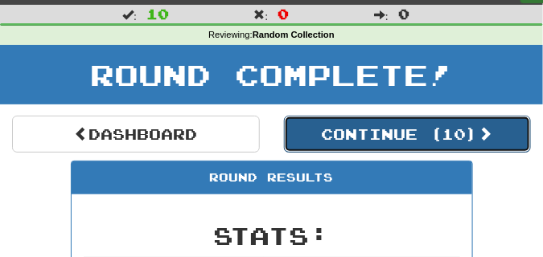
click at [341, 134] on button "Continue ( 10 )" at bounding box center [408, 134] width 248 height 37
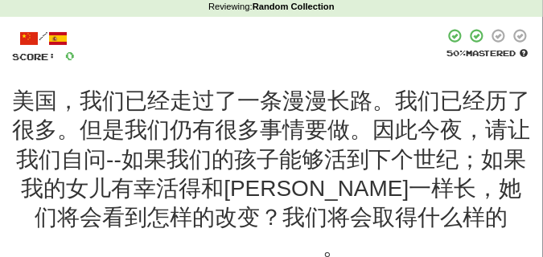
scroll to position [71, 0]
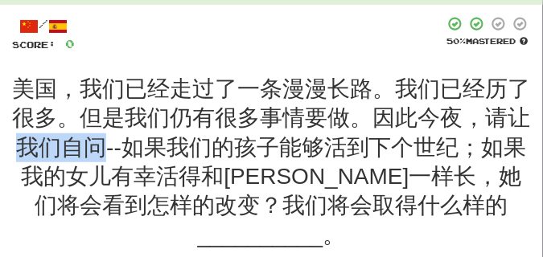
drag, startPoint x: 18, startPoint y: 145, endPoint x: 103, endPoint y: 147, distance: 85.3
click at [103, 147] on span "美国，我们已经走过了一条漫漫长路。我们已经历了很多。但是我们仍有很多事情要做。因此今夜，请让我们自问--如果我们的孩子能够活到下个世纪；如果我的女儿有幸活得和…" at bounding box center [272, 147] width 518 height 142
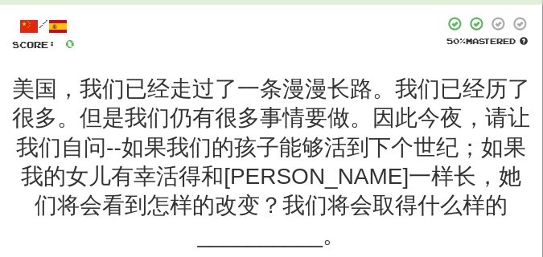
drag, startPoint x: 98, startPoint y: 149, endPoint x: 489, endPoint y: 115, distance: 392.2
click at [489, 115] on span "美国，我们已经走过了一条漫漫长路。我们已经历了很多。但是我们仍有很多事情要做。因此今夜，请让我们自问--如果我们的孩子能够活到下个世纪；如果我的女儿有幸活得和…" at bounding box center [272, 147] width 518 height 142
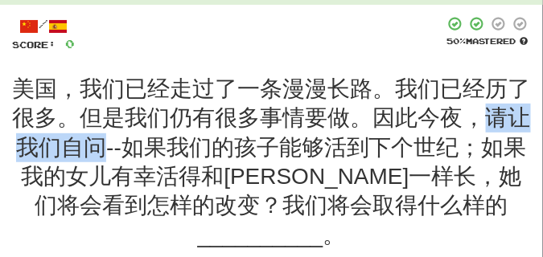
drag, startPoint x: 492, startPoint y: 116, endPoint x: 100, endPoint y: 155, distance: 394.3
click at [105, 155] on span "美国，我们已经走过了一条漫漫长路。我们已经历了很多。但是我们仍有很多事情要做。因此今夜，请让我们自问--如果我们的孩子能够活到下个世纪；如果我的女儿有幸活得和…" at bounding box center [272, 147] width 518 height 142
copy span "请让我们自问"
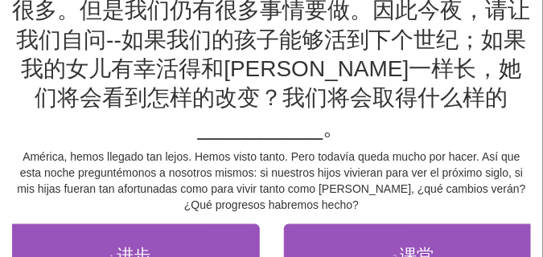
scroll to position [191, 0]
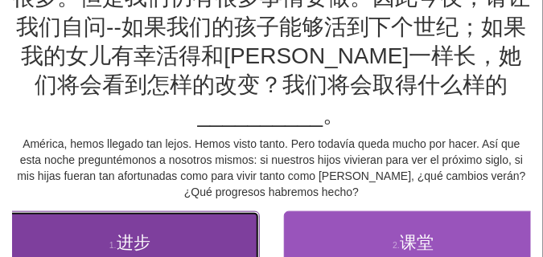
click at [88, 211] on button "1 . 进步" at bounding box center [130, 242] width 260 height 63
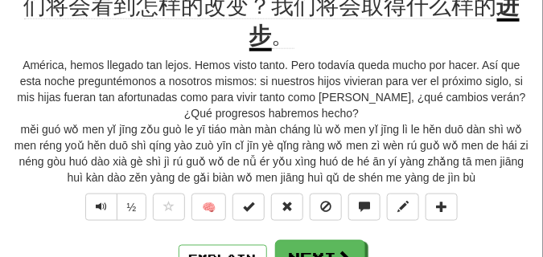
scroll to position [281, 0]
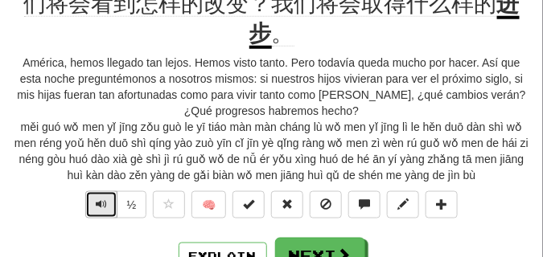
click at [98, 199] on span "Text-to-speech controls" at bounding box center [101, 204] width 11 height 11
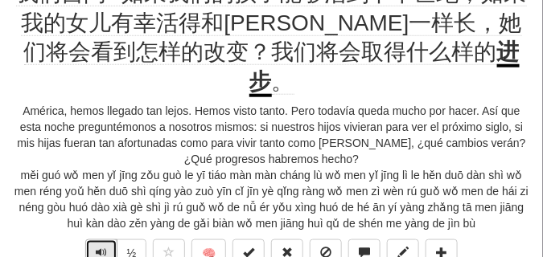
scroll to position [241, 0]
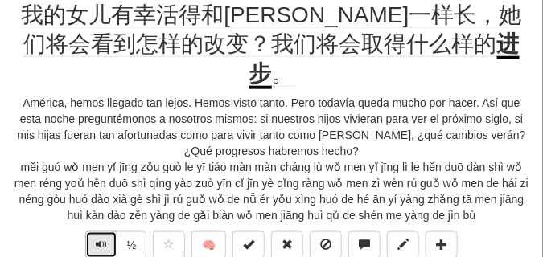
click at [96, 239] on span "Text-to-speech controls" at bounding box center [101, 244] width 11 height 11
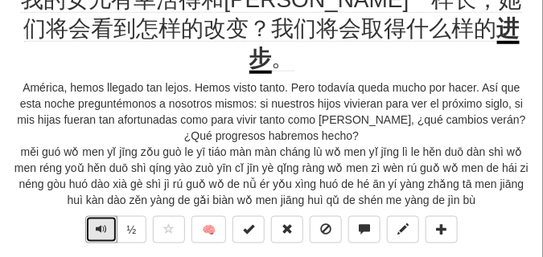
scroll to position [281, 0]
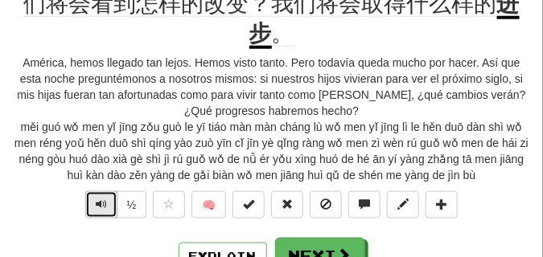
click at [97, 199] on span "Text-to-speech controls" at bounding box center [101, 204] width 11 height 11
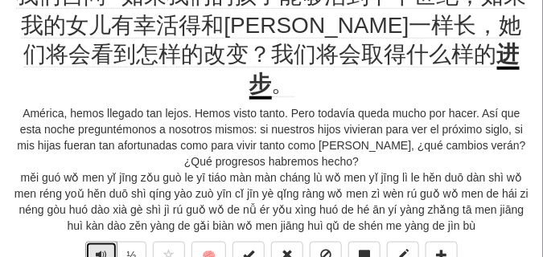
scroll to position [241, 0]
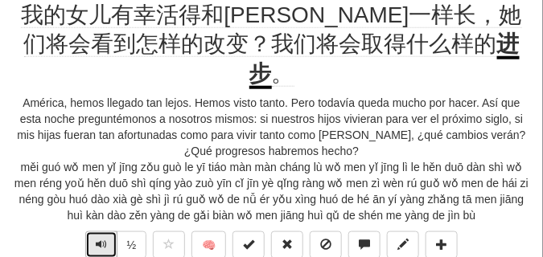
click at [96, 239] on span "Text-to-speech controls" at bounding box center [101, 244] width 11 height 11
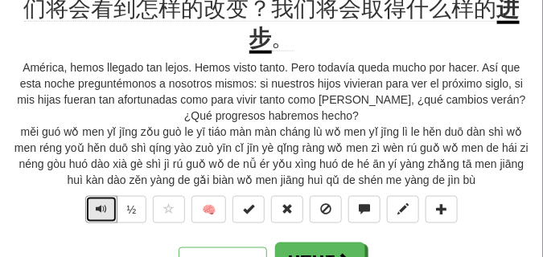
scroll to position [281, 0]
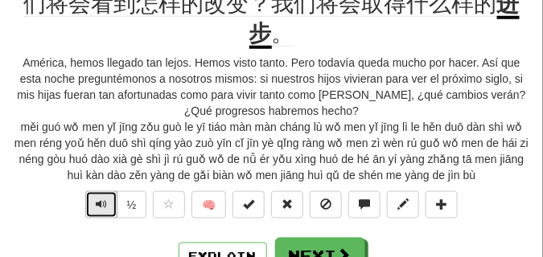
click at [102, 199] on span "Text-to-speech controls" at bounding box center [101, 204] width 11 height 11
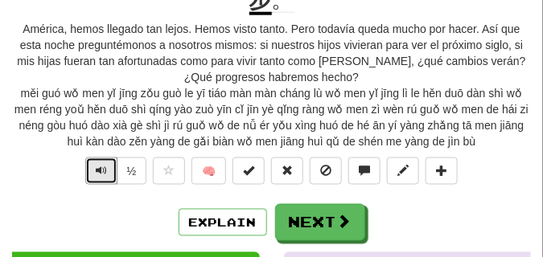
scroll to position [322, 0]
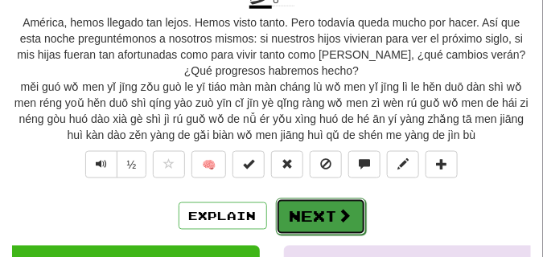
click at [307, 199] on button "Next" at bounding box center [321, 217] width 90 height 37
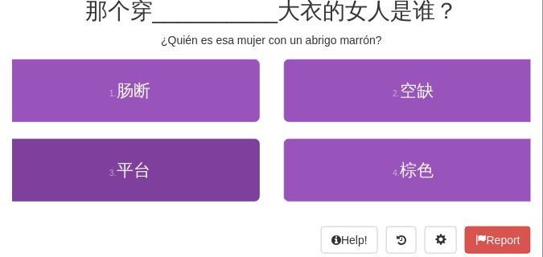
scroll to position [76, 0]
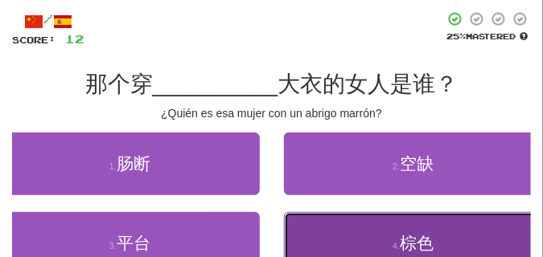
click at [336, 236] on button "4 . 棕色" at bounding box center [414, 243] width 260 height 63
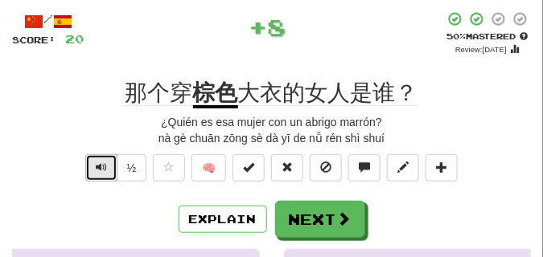
click at [104, 166] on span "Text-to-speech controls" at bounding box center [101, 167] width 11 height 11
click at [104, 165] on span "Text-to-speech controls" at bounding box center [101, 167] width 11 height 11
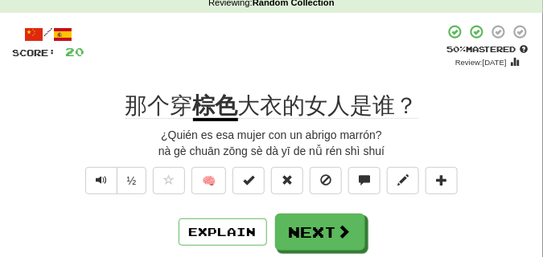
scroll to position [80, 0]
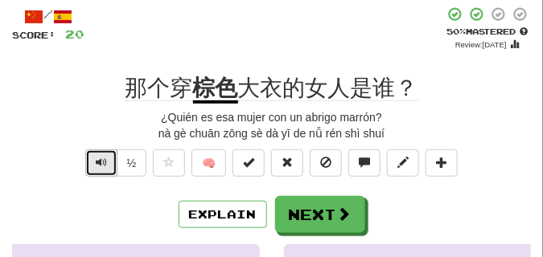
click at [89, 158] on button "Text-to-speech controls" at bounding box center [101, 163] width 32 height 27
click at [101, 160] on span "Text-to-speech controls" at bounding box center [101, 162] width 11 height 11
click at [107, 163] on button "Text-to-speech controls" at bounding box center [101, 163] width 32 height 27
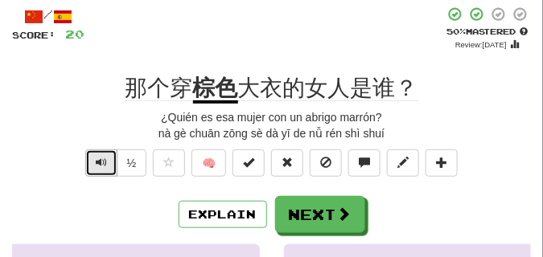
click at [96, 162] on span "Text-to-speech controls" at bounding box center [101, 162] width 11 height 11
click at [105, 161] on span "Text-to-speech controls" at bounding box center [101, 162] width 11 height 11
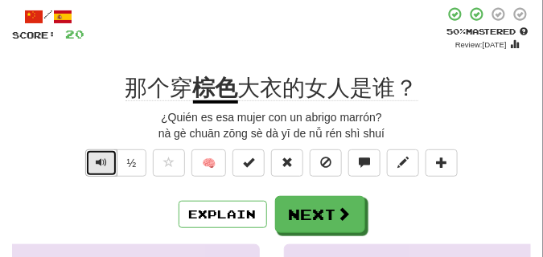
click at [105, 161] on span "Text-to-speech controls" at bounding box center [101, 162] width 11 height 11
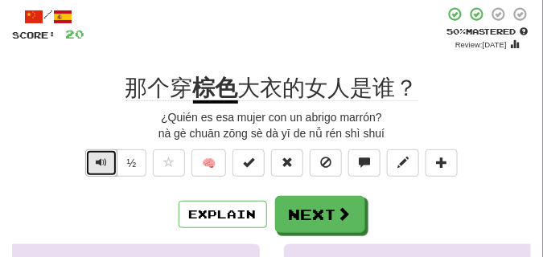
click at [105, 161] on span "Text-to-speech controls" at bounding box center [101, 162] width 11 height 11
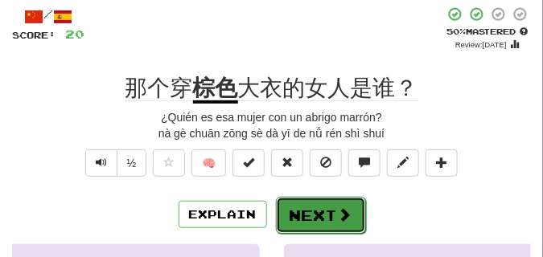
click at [302, 207] on button "Next" at bounding box center [321, 215] width 90 height 37
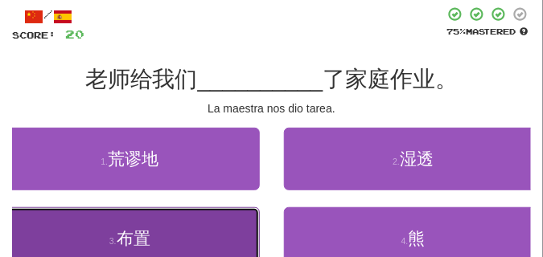
click at [158, 234] on button "3 . 布置" at bounding box center [130, 238] width 260 height 63
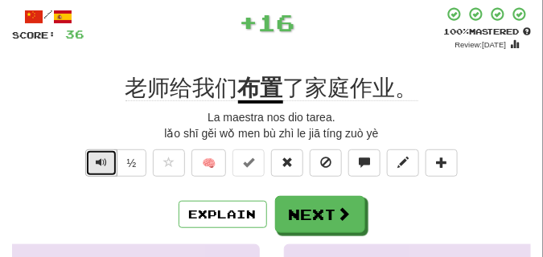
click at [98, 163] on span "Text-to-speech controls" at bounding box center [101, 162] width 11 height 11
click at [98, 162] on span "Text-to-speech controls" at bounding box center [101, 162] width 11 height 11
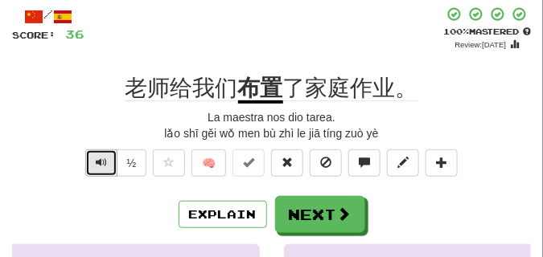
click at [98, 162] on span "Text-to-speech controls" at bounding box center [101, 162] width 11 height 11
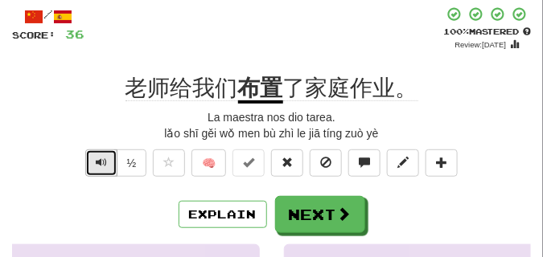
click at [98, 162] on span "Text-to-speech controls" at bounding box center [101, 162] width 11 height 11
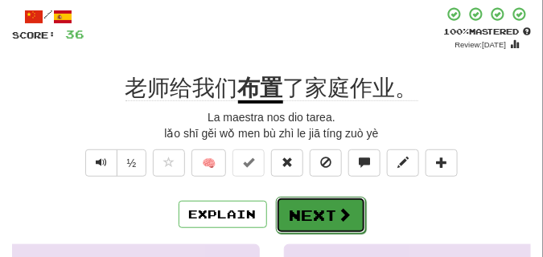
click at [300, 204] on button "Next" at bounding box center [321, 215] width 90 height 37
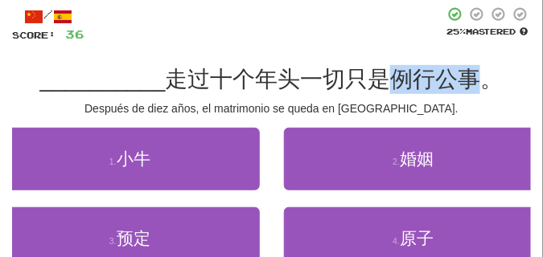
drag, startPoint x: 392, startPoint y: 78, endPoint x: 476, endPoint y: 79, distance: 83.6
click at [476, 79] on span "走过十个年头一切只是例行公事。" at bounding box center [334, 79] width 338 height 25
copy span "例行公事"
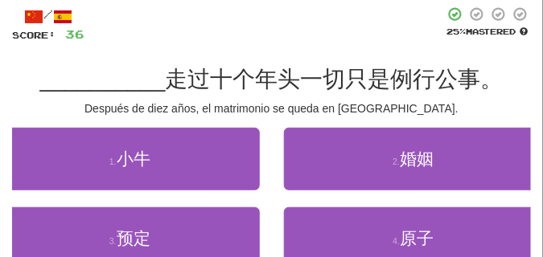
click at [214, 35] on div at bounding box center [263, 24] width 359 height 36
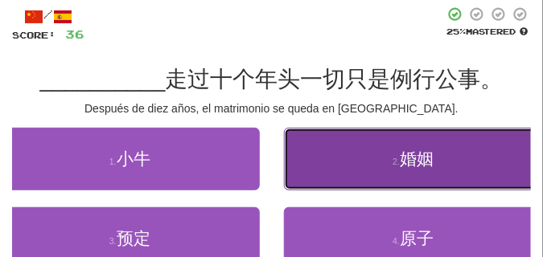
click at [348, 173] on button "2 . 婚姻" at bounding box center [414, 159] width 260 height 63
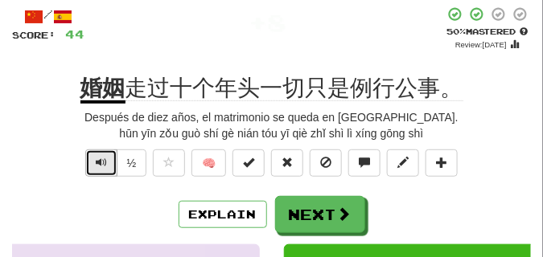
click at [103, 161] on span "Text-to-speech controls" at bounding box center [101, 162] width 11 height 11
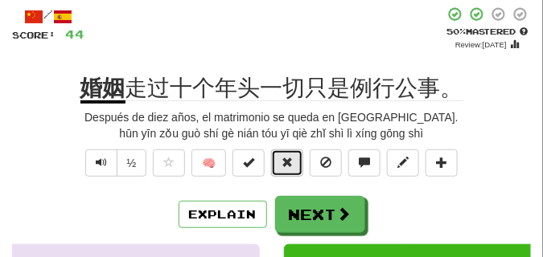
click at [281, 164] on button at bounding box center [287, 163] width 32 height 27
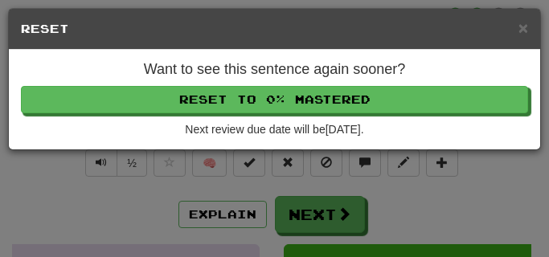
click at [268, 82] on div "Want to see this sentence again sooner? Reset to 0% Mastered Next review due da…" at bounding box center [274, 100] width 531 height 100
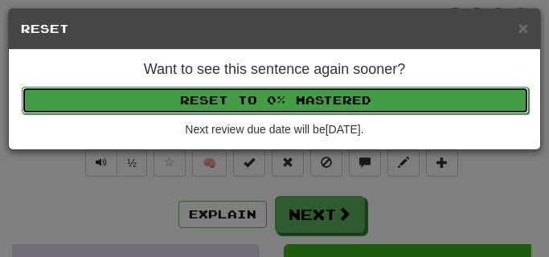
click at [269, 96] on button "Reset to 0% Mastered" at bounding box center [275, 100] width 507 height 27
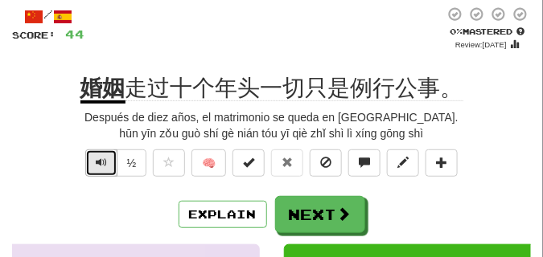
click at [102, 159] on span "Text-to-speech controls" at bounding box center [101, 162] width 11 height 11
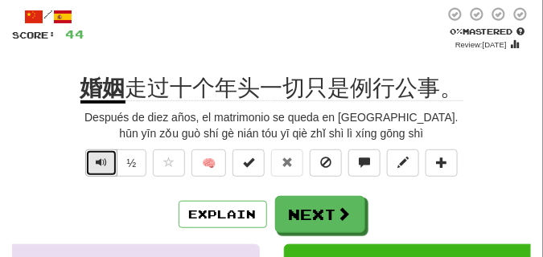
click at [102, 159] on span "Text-to-speech controls" at bounding box center [101, 162] width 11 height 11
click at [104, 168] on span "Text-to-speech controls" at bounding box center [101, 162] width 11 height 11
click at [98, 162] on span "Text-to-speech controls" at bounding box center [101, 162] width 11 height 11
click at [97, 162] on span "Text-to-speech controls" at bounding box center [101, 162] width 11 height 11
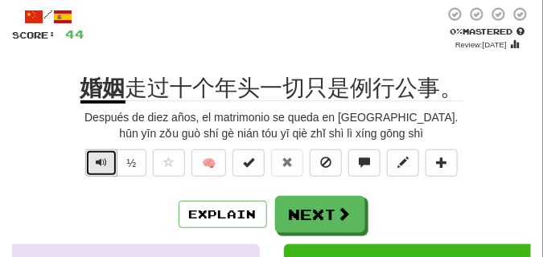
click at [97, 162] on span "Text-to-speech controls" at bounding box center [101, 162] width 11 height 11
click at [97, 161] on span "Text-to-speech controls" at bounding box center [101, 162] width 11 height 11
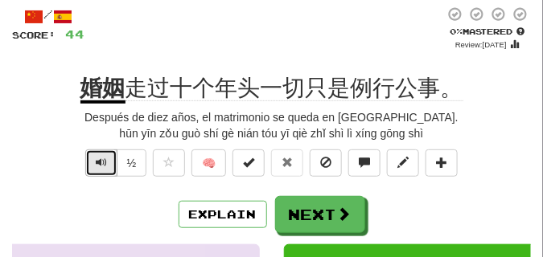
click at [97, 161] on span "Text-to-speech controls" at bounding box center [101, 162] width 11 height 11
click at [97, 160] on span "Text-to-speech controls" at bounding box center [101, 162] width 11 height 11
click at [102, 158] on span "Text-to-speech controls" at bounding box center [101, 162] width 11 height 11
click at [103, 158] on span "Text-to-speech controls" at bounding box center [101, 162] width 11 height 11
click at [103, 157] on span "Text-to-speech controls" at bounding box center [101, 162] width 11 height 11
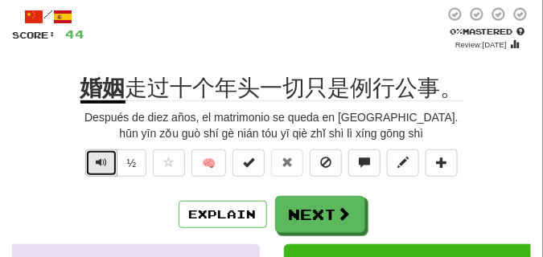
click at [103, 157] on span "Text-to-speech controls" at bounding box center [101, 162] width 11 height 11
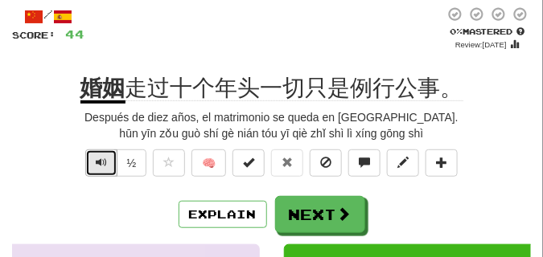
click at [103, 157] on span "Text-to-speech controls" at bounding box center [101, 162] width 11 height 11
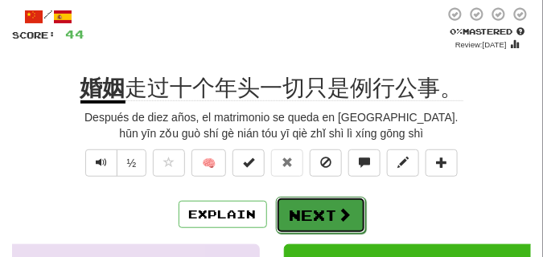
click at [309, 202] on button "Next" at bounding box center [321, 215] width 90 height 37
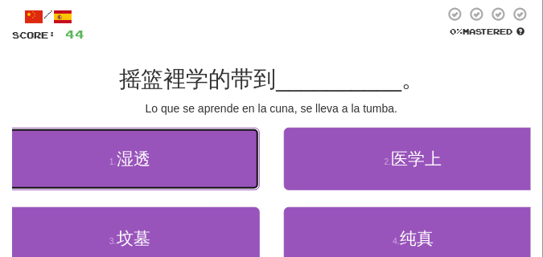
drag, startPoint x: 117, startPoint y: 130, endPoint x: 114, endPoint y: 117, distance: 13.3
click at [114, 117] on div "/ Score: 44 0 % Mastered 摇篮裡学的带到 __________ 。 Lo que se aprende en la cuna, se …" at bounding box center [271, 164] width 519 height 316
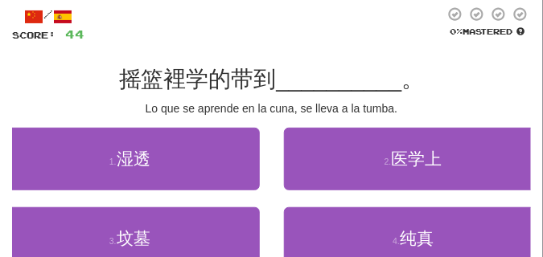
click at [115, 85] on div "摇篮裡学的带到 __________ 。" at bounding box center [271, 79] width 519 height 29
click at [105, 88] on div "摇篮裡学的带到 __________ 。" at bounding box center [271, 79] width 519 height 29
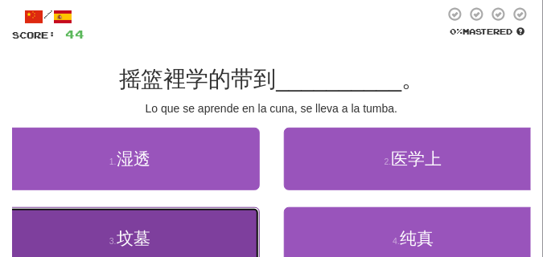
click at [144, 219] on button "3 . 坟墓" at bounding box center [130, 238] width 260 height 63
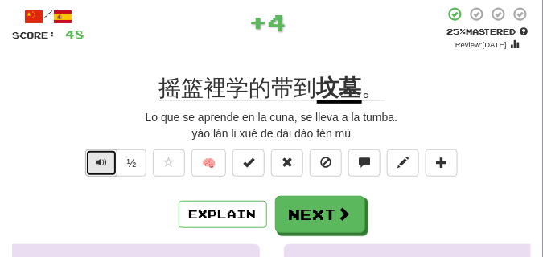
click at [97, 166] on span "Text-to-speech controls" at bounding box center [101, 162] width 11 height 11
click at [97, 165] on span "Text-to-speech controls" at bounding box center [101, 162] width 11 height 11
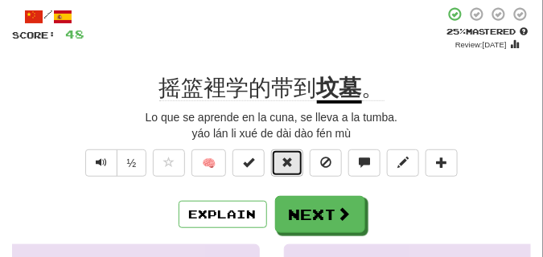
click at [291, 158] on span at bounding box center [286, 162] width 11 height 11
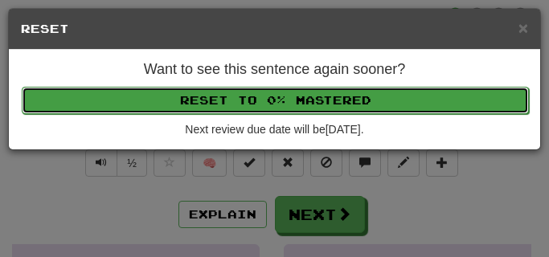
click at [289, 109] on button "Reset to 0% Mastered" at bounding box center [275, 100] width 507 height 27
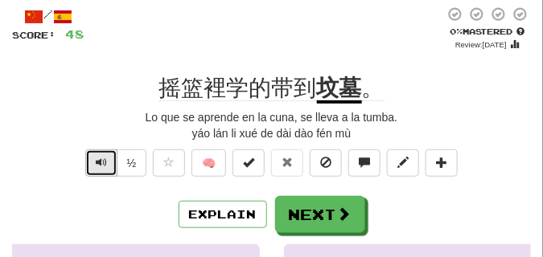
click at [97, 169] on button "Text-to-speech controls" at bounding box center [101, 163] width 32 height 27
click at [98, 169] on button "Text-to-speech controls" at bounding box center [101, 163] width 32 height 27
click at [98, 168] on span "Text-to-speech controls" at bounding box center [101, 162] width 11 height 11
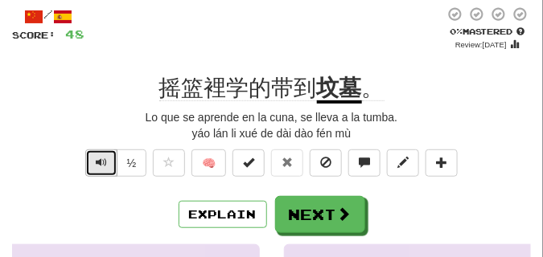
click at [98, 168] on span "Text-to-speech controls" at bounding box center [101, 162] width 11 height 11
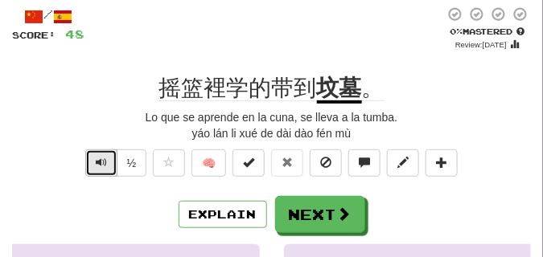
click at [98, 168] on span "Text-to-speech controls" at bounding box center [101, 162] width 11 height 11
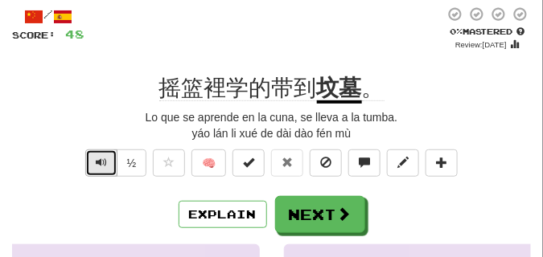
click at [98, 168] on span "Text-to-speech controls" at bounding box center [101, 162] width 11 height 11
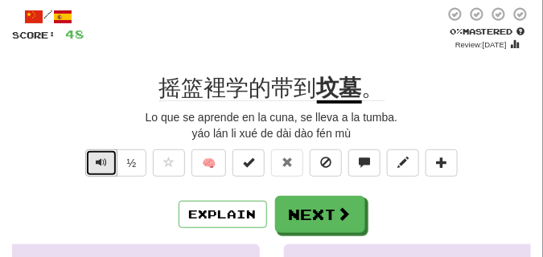
click at [98, 168] on span "Text-to-speech controls" at bounding box center [101, 162] width 11 height 11
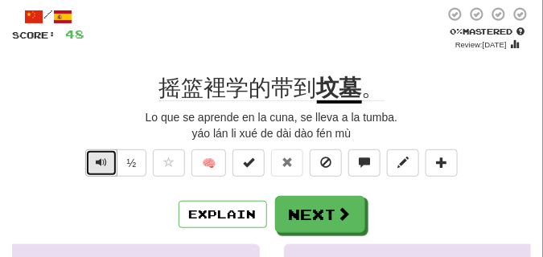
click at [98, 168] on span "Text-to-speech controls" at bounding box center [101, 162] width 11 height 11
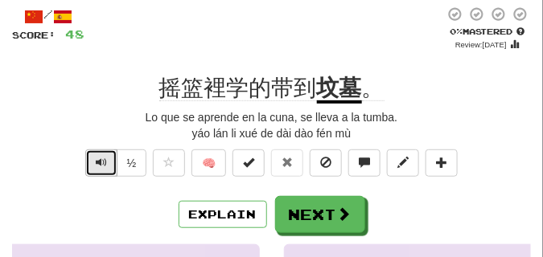
click at [98, 168] on span "Text-to-speech controls" at bounding box center [101, 162] width 11 height 11
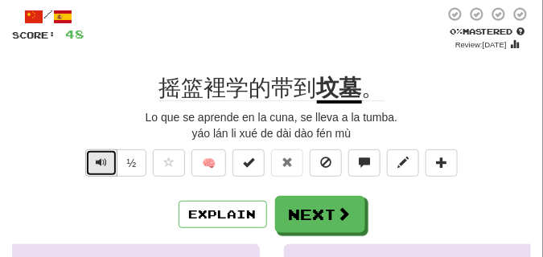
click at [98, 168] on span "Text-to-speech controls" at bounding box center [101, 162] width 11 height 11
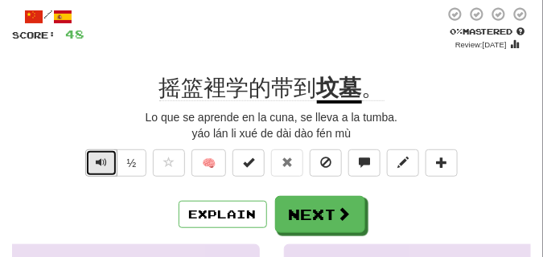
click at [98, 168] on span "Text-to-speech controls" at bounding box center [101, 162] width 11 height 11
click at [96, 167] on span "Text-to-speech controls" at bounding box center [101, 162] width 11 height 11
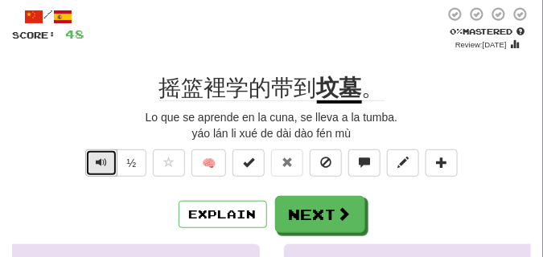
click at [96, 167] on span "Text-to-speech controls" at bounding box center [101, 162] width 11 height 11
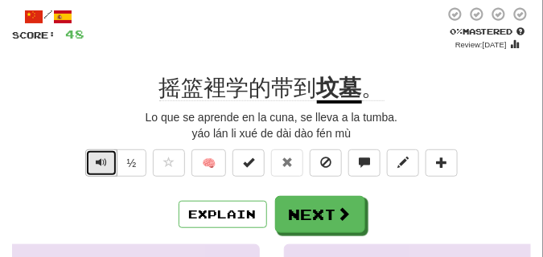
click at [96, 167] on span "Text-to-speech controls" at bounding box center [101, 162] width 11 height 11
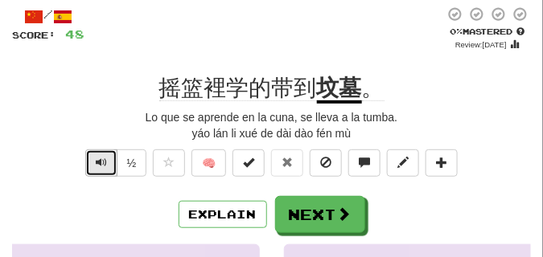
click at [96, 167] on span "Text-to-speech controls" at bounding box center [101, 162] width 11 height 11
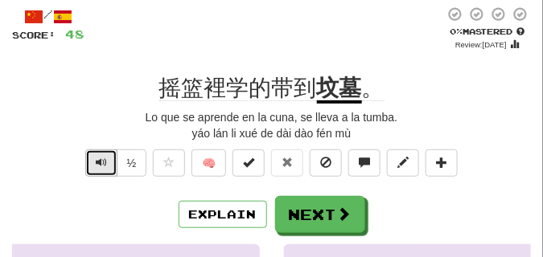
click at [96, 167] on span "Text-to-speech controls" at bounding box center [101, 162] width 11 height 11
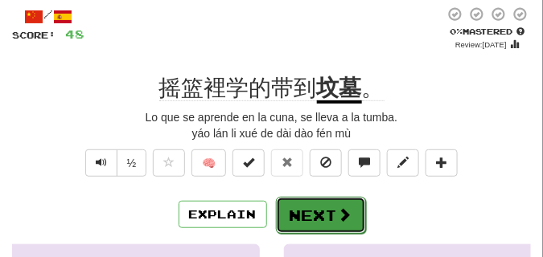
click at [309, 200] on button "Next" at bounding box center [321, 215] width 90 height 37
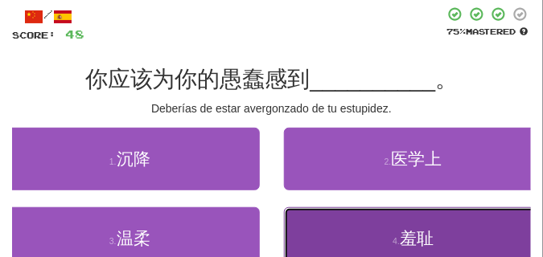
click at [356, 228] on button "4 . 羞耻" at bounding box center [414, 238] width 260 height 63
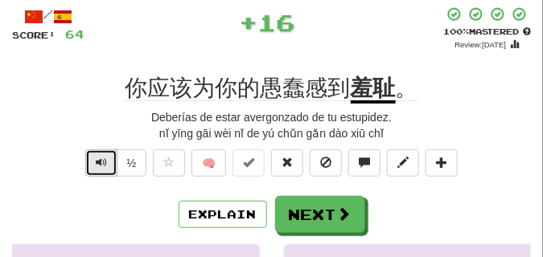
click at [101, 159] on span "Text-to-speech controls" at bounding box center [101, 162] width 11 height 11
click at [98, 166] on span "Text-to-speech controls" at bounding box center [101, 162] width 11 height 11
click at [97, 166] on span "Text-to-speech controls" at bounding box center [101, 162] width 11 height 11
click at [97, 165] on span "Text-to-speech controls" at bounding box center [101, 162] width 11 height 11
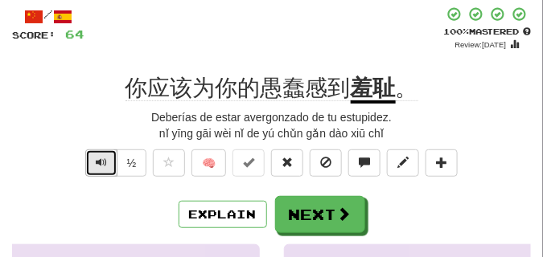
click at [97, 165] on span "Text-to-speech controls" at bounding box center [101, 162] width 11 height 11
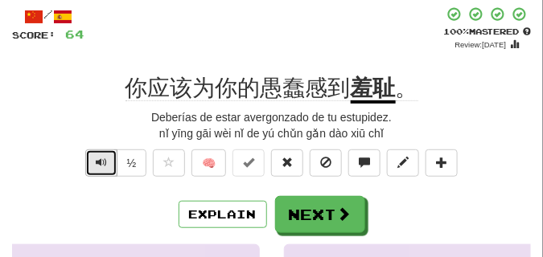
click at [97, 165] on span "Text-to-speech controls" at bounding box center [101, 162] width 11 height 11
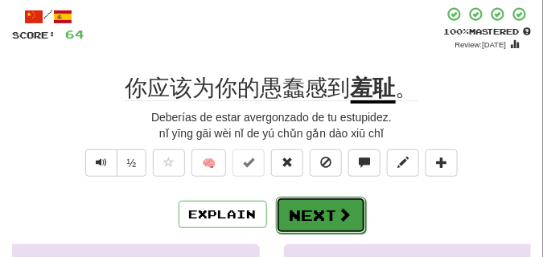
click at [306, 204] on button "Next" at bounding box center [321, 215] width 90 height 37
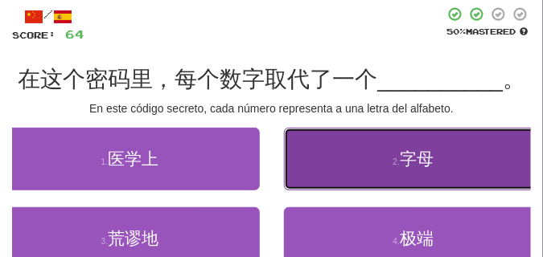
click at [359, 170] on button "2 . 字母" at bounding box center [414, 159] width 260 height 63
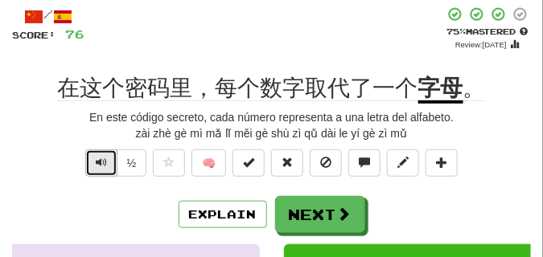
click at [105, 158] on span "Text-to-speech controls" at bounding box center [101, 162] width 11 height 11
click at [100, 159] on span "Text-to-speech controls" at bounding box center [101, 162] width 11 height 11
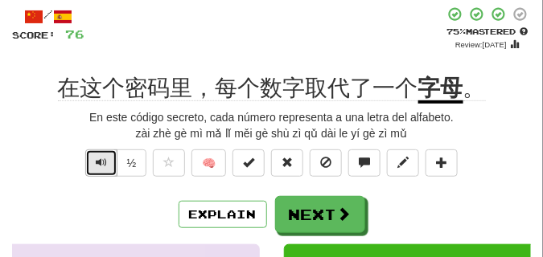
click at [99, 159] on span "Text-to-speech controls" at bounding box center [101, 162] width 11 height 11
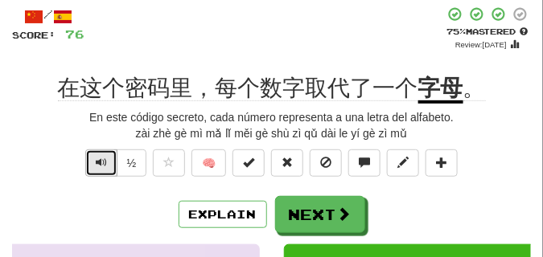
click at [99, 159] on span "Text-to-speech controls" at bounding box center [101, 162] width 11 height 11
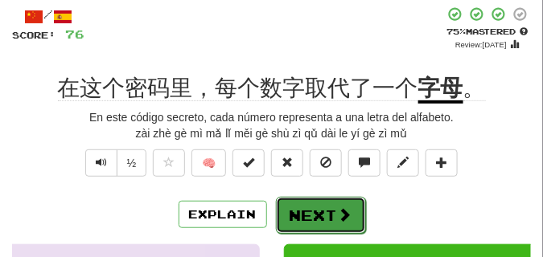
click at [309, 199] on button "Next" at bounding box center [321, 215] width 90 height 37
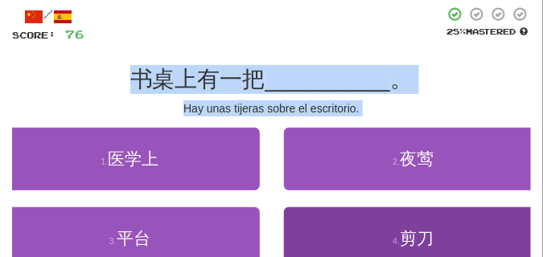
drag, startPoint x: 90, startPoint y: 84, endPoint x: 382, endPoint y: 232, distance: 327.6
click at [382, 232] on div "/ Score: 76 25 % Mastered 书桌上有一把 __________ 。 Hay unas tijeras sobre el escrito…" at bounding box center [271, 164] width 519 height 316
click at [382, 232] on button "4 . 剪刀" at bounding box center [414, 238] width 260 height 63
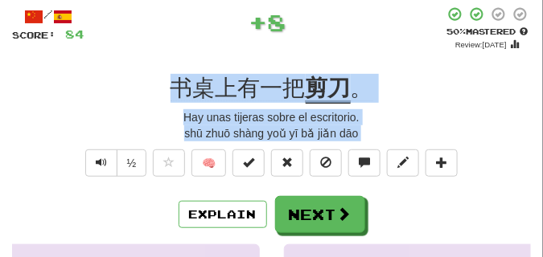
click at [51, 71] on div "/ Score: 84 + 8 50 % Mastered Review: 2025-08-31 书桌上有一把 剪刀 。 Hay unas tijeras s…" at bounding box center [271, 247] width 519 height 482
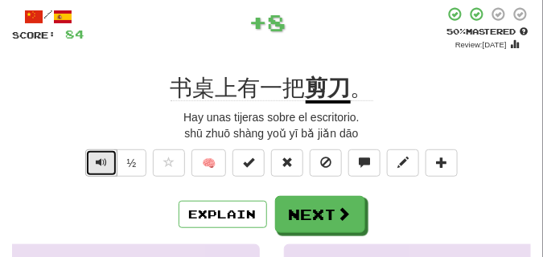
click at [100, 162] on span "Text-to-speech controls" at bounding box center [101, 162] width 11 height 11
click at [99, 157] on span "Text-to-speech controls" at bounding box center [101, 162] width 11 height 11
click at [104, 162] on span "Text-to-speech controls" at bounding box center [101, 162] width 11 height 11
click at [103, 161] on span "Text-to-speech controls" at bounding box center [101, 162] width 11 height 11
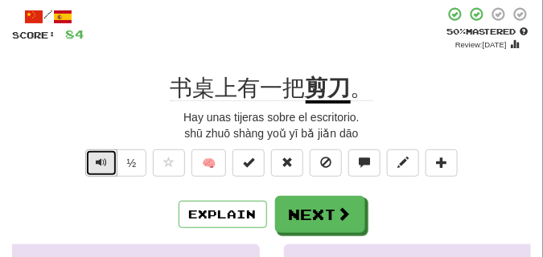
click at [103, 161] on span "Text-to-speech controls" at bounding box center [101, 162] width 11 height 11
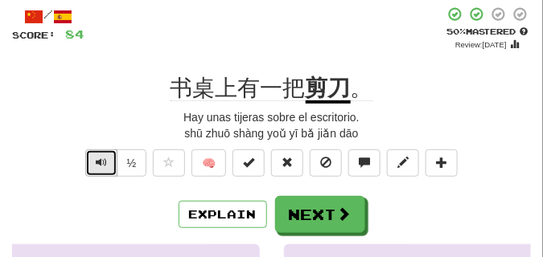
click at [103, 161] on span "Text-to-speech controls" at bounding box center [101, 162] width 11 height 11
click at [207, 60] on div "/ Score: 84 + 8 50 % Mastered Review: 2025-08-31 书桌上有一把 剪刀 。 Hay unas tijeras s…" at bounding box center [271, 247] width 519 height 482
click at [96, 169] on button "Text-to-speech controls" at bounding box center [101, 163] width 32 height 27
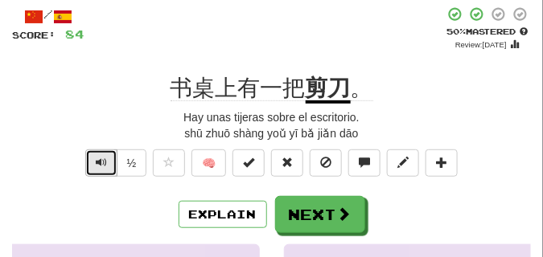
click at [96, 169] on button "Text-to-speech controls" at bounding box center [101, 163] width 32 height 27
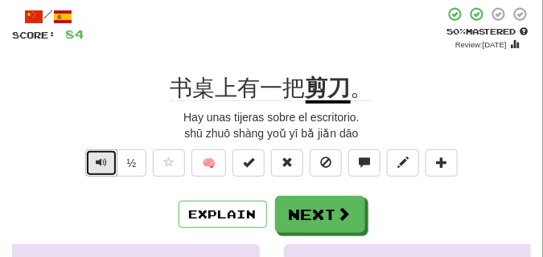
click at [96, 169] on button "Text-to-speech controls" at bounding box center [101, 163] width 32 height 27
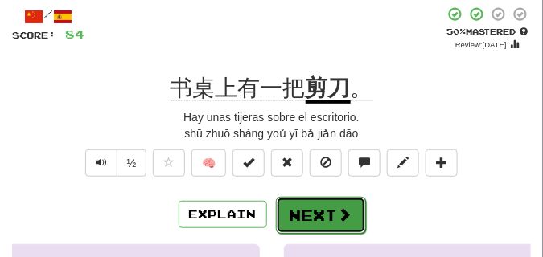
click at [311, 199] on button "Next" at bounding box center [321, 215] width 90 height 37
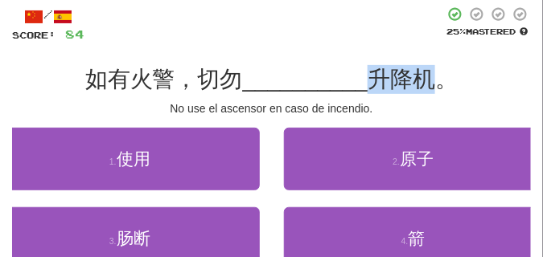
drag, startPoint x: 375, startPoint y: 80, endPoint x: 433, endPoint y: 84, distance: 57.2
click at [433, 84] on span "升降机。" at bounding box center [412, 79] width 90 height 25
copy span "升降机"
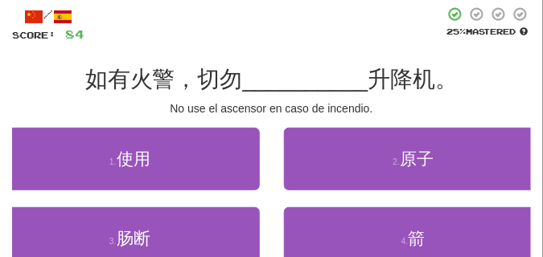
click at [191, 45] on div "/ Score: 84 25 % Mastered 如有火警，切勿 __________ 升降机。 No use el ascensor en caso de…" at bounding box center [271, 164] width 519 height 316
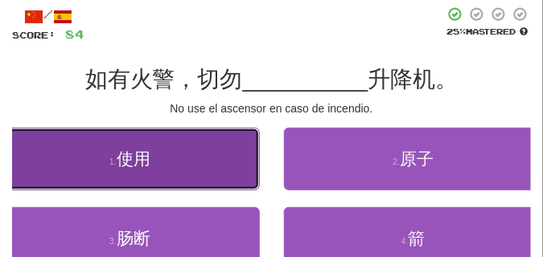
click at [168, 159] on button "1 . 使用" at bounding box center [130, 159] width 260 height 63
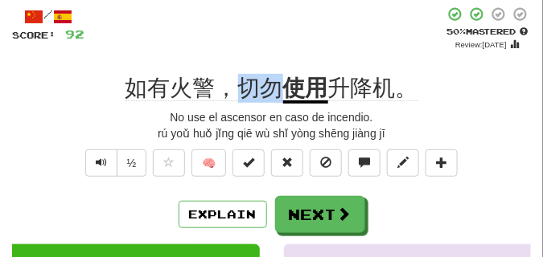
drag, startPoint x: 237, startPoint y: 92, endPoint x: 287, endPoint y: 96, distance: 50.0
click at [287, 96] on div "如有火警，切勿 使用 升降机。" at bounding box center [271, 88] width 519 height 29
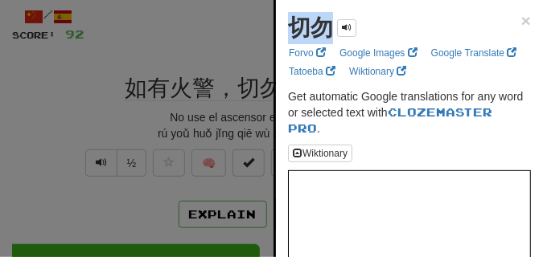
drag, startPoint x: 293, startPoint y: 27, endPoint x: 337, endPoint y: 38, distance: 44.7
click at [337, 38] on div "切勿" at bounding box center [322, 28] width 68 height 32
copy div "切勿"
click at [66, 69] on div at bounding box center [271, 128] width 543 height 257
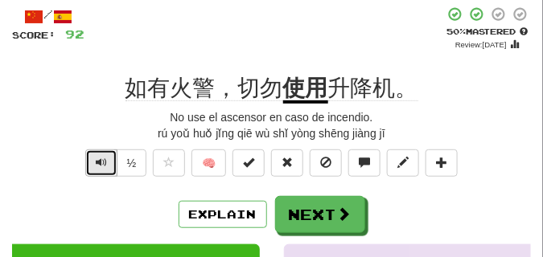
click at [91, 161] on button "Text-to-speech controls" at bounding box center [101, 163] width 32 height 27
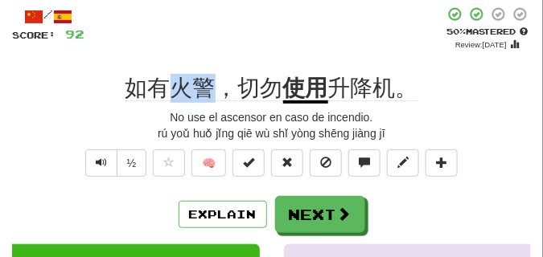
drag, startPoint x: 174, startPoint y: 78, endPoint x: 214, endPoint y: 92, distance: 41.7
click at [214, 92] on span "如有火警，切勿" at bounding box center [204, 89] width 158 height 26
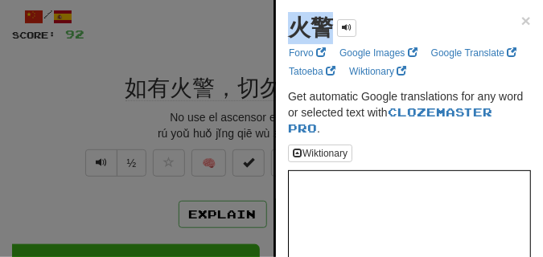
drag, startPoint x: 278, startPoint y: 32, endPoint x: 326, endPoint y: 39, distance: 48.0
copy strong "火警"
click at [143, 46] on div at bounding box center [271, 128] width 543 height 257
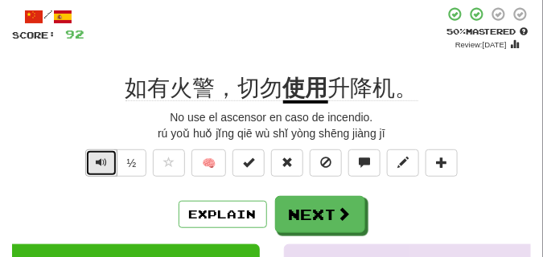
click at [109, 166] on button "Text-to-speech controls" at bounding box center [101, 163] width 32 height 27
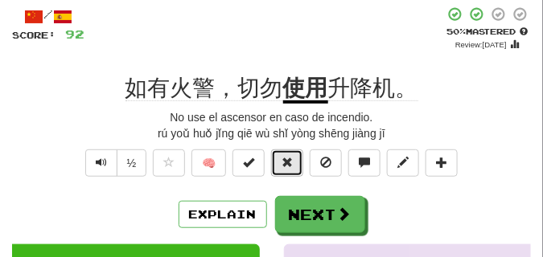
click at [282, 159] on button at bounding box center [287, 163] width 32 height 27
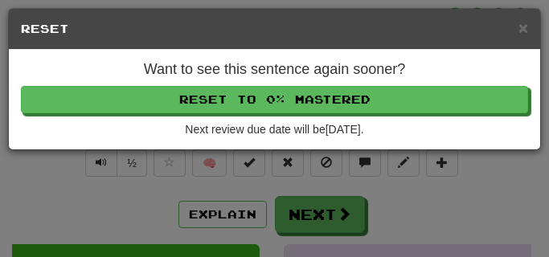
click at [279, 80] on div "Want to see this sentence again sooner? Reset to 0% Mastered Next review due da…" at bounding box center [274, 100] width 531 height 100
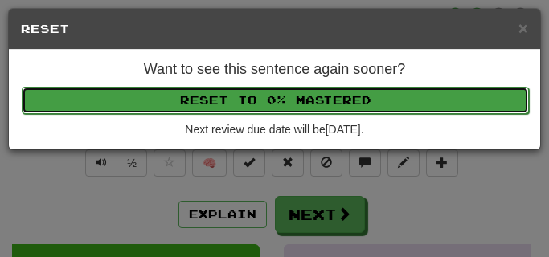
click at [282, 99] on button "Reset to 0% Mastered" at bounding box center [275, 100] width 507 height 27
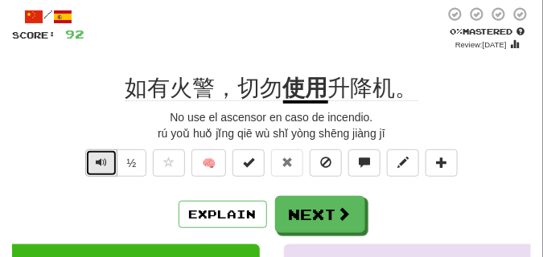
click at [112, 157] on button "Text-to-speech controls" at bounding box center [101, 163] width 32 height 27
click at [96, 158] on span "Text-to-speech controls" at bounding box center [101, 162] width 11 height 11
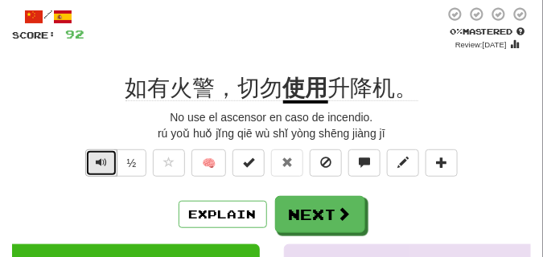
click at [96, 158] on span "Text-to-speech controls" at bounding box center [101, 162] width 11 height 11
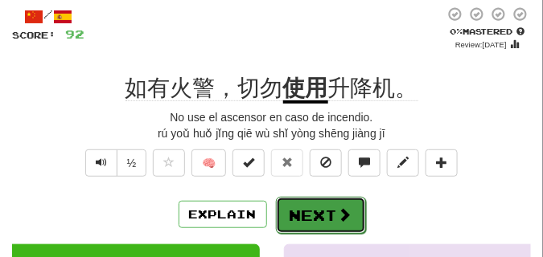
click at [303, 211] on button "Next" at bounding box center [321, 215] width 90 height 37
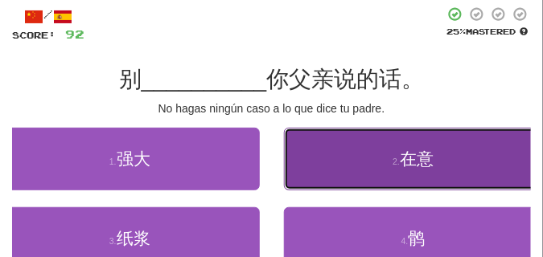
click at [326, 152] on button "2 . 在意" at bounding box center [414, 159] width 260 height 63
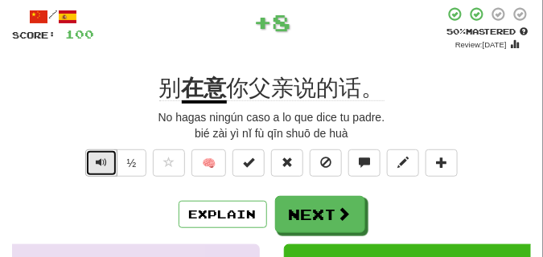
click at [103, 166] on span "Text-to-speech controls" at bounding box center [101, 162] width 11 height 11
click at [99, 164] on span "Text-to-speech controls" at bounding box center [101, 162] width 11 height 11
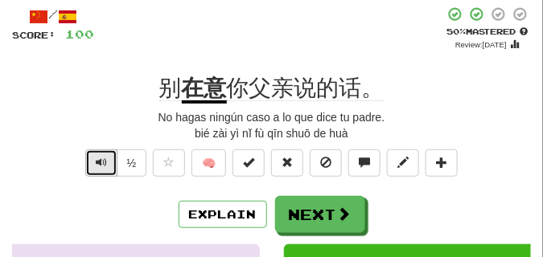
click at [99, 164] on span "Text-to-speech controls" at bounding box center [101, 162] width 11 height 11
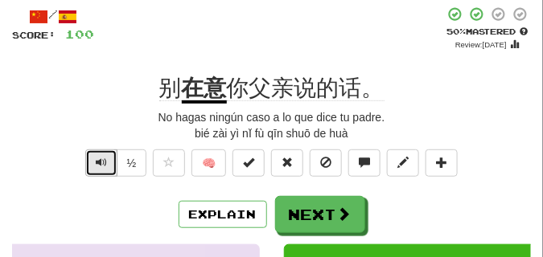
click at [99, 164] on span "Text-to-speech controls" at bounding box center [101, 162] width 11 height 11
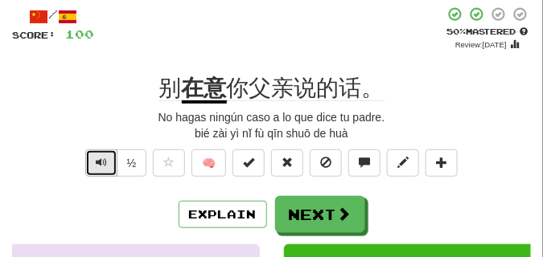
click at [99, 164] on span "Text-to-speech controls" at bounding box center [101, 162] width 11 height 11
click at [106, 159] on button "Text-to-speech controls" at bounding box center [101, 163] width 32 height 27
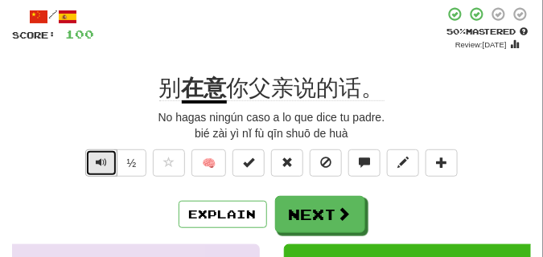
click at [105, 159] on span "Text-to-speech controls" at bounding box center [101, 162] width 11 height 11
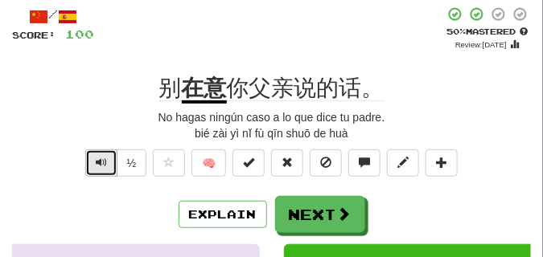
click at [105, 159] on span "Text-to-speech controls" at bounding box center [101, 162] width 11 height 11
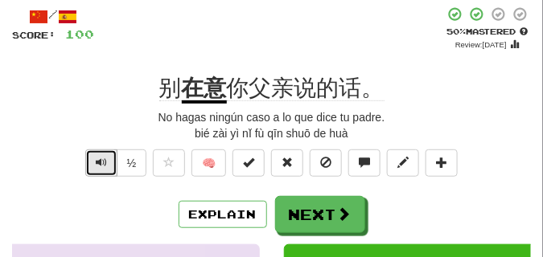
click at [96, 158] on span "Text-to-speech controls" at bounding box center [101, 162] width 11 height 11
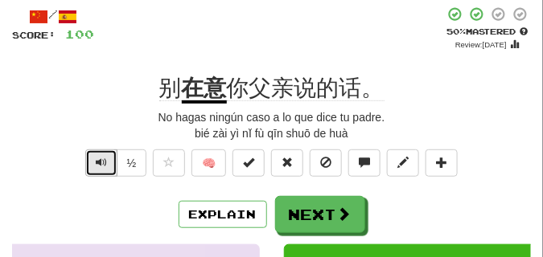
click at [96, 158] on span "Text-to-speech controls" at bounding box center [101, 162] width 11 height 11
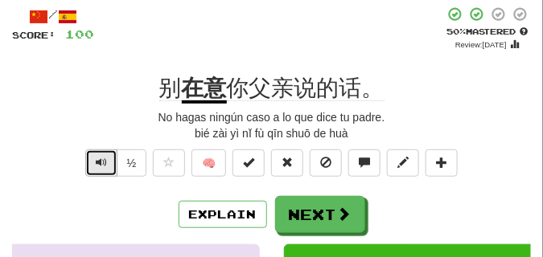
click at [96, 158] on span "Text-to-speech controls" at bounding box center [101, 162] width 11 height 11
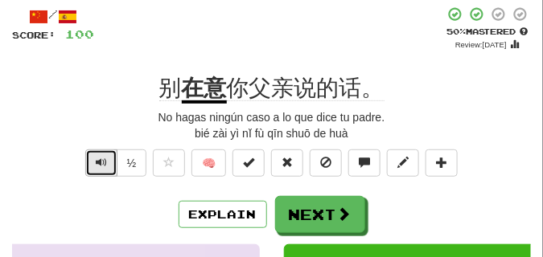
click at [96, 158] on span "Text-to-speech controls" at bounding box center [101, 162] width 11 height 11
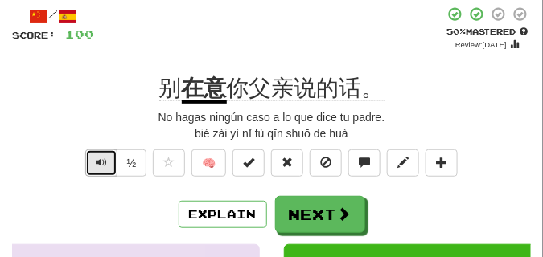
click at [96, 158] on span "Text-to-speech controls" at bounding box center [101, 162] width 11 height 11
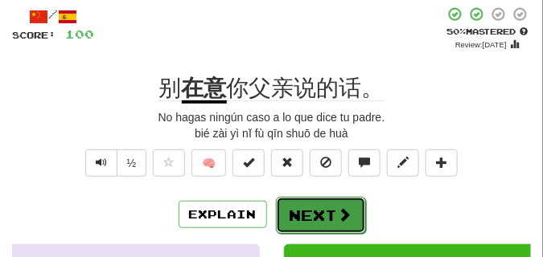
click at [317, 204] on button "Next" at bounding box center [321, 215] width 90 height 37
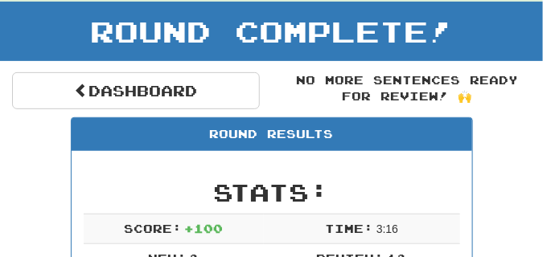
scroll to position [71, 0]
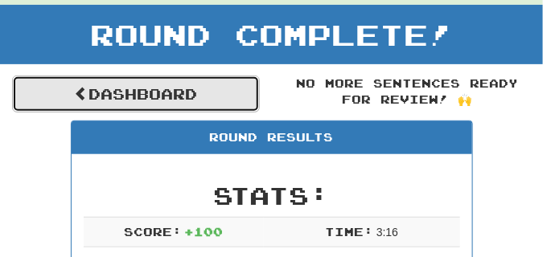
click at [134, 101] on link "Dashboard" at bounding box center [136, 94] width 248 height 37
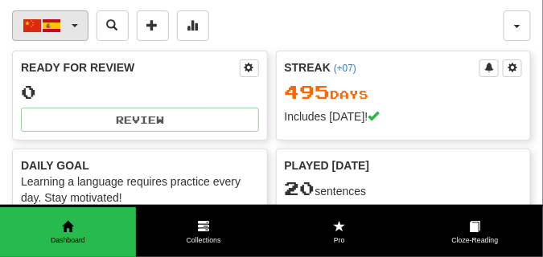
click at [73, 23] on button "中文 / Español" at bounding box center [50, 25] width 76 height 31
